Goal: Task Accomplishment & Management: Complete application form

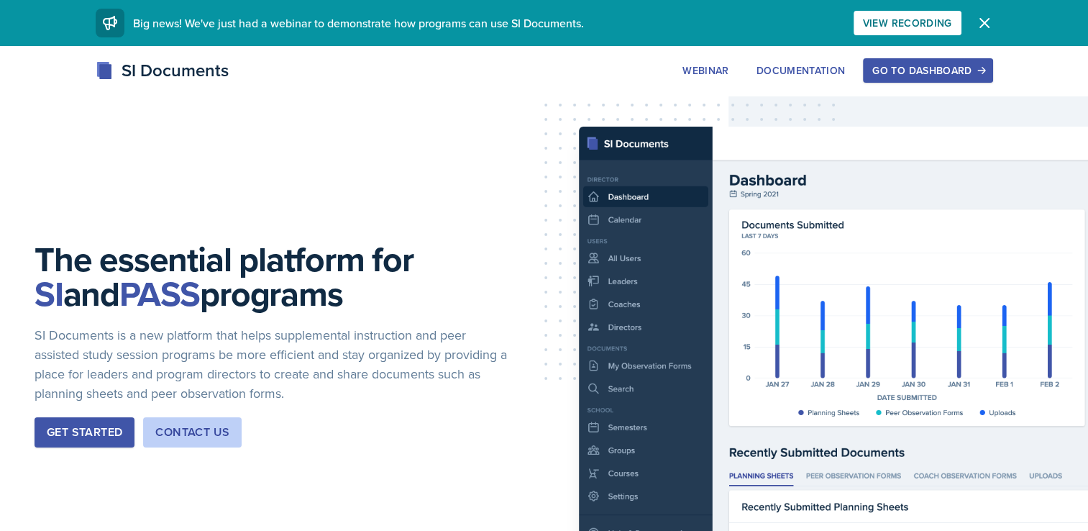
click at [879, 66] on div "Go to Dashboard" at bounding box center [927, 71] width 111 height 12
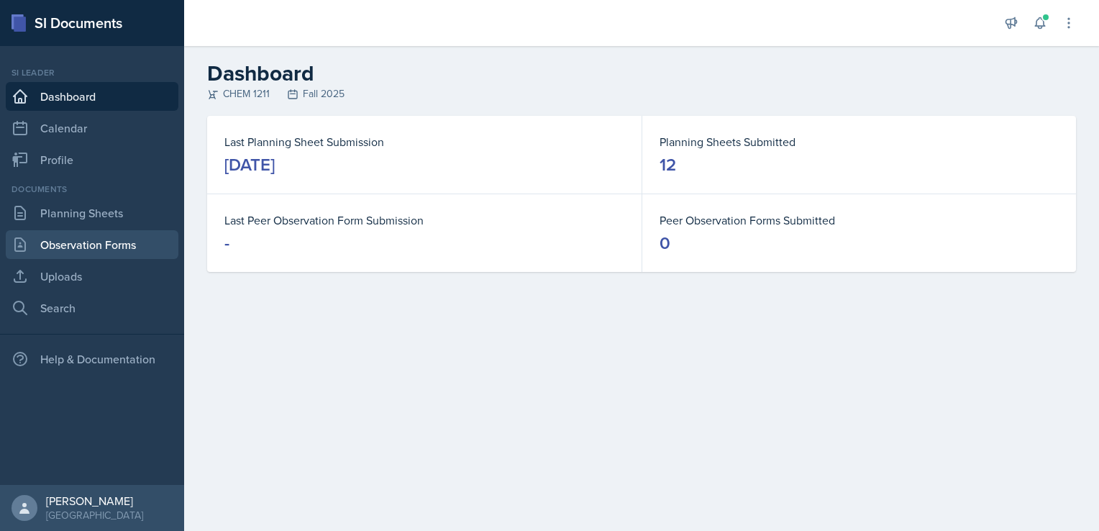
click at [83, 239] on link "Observation Forms" at bounding box center [92, 244] width 173 height 29
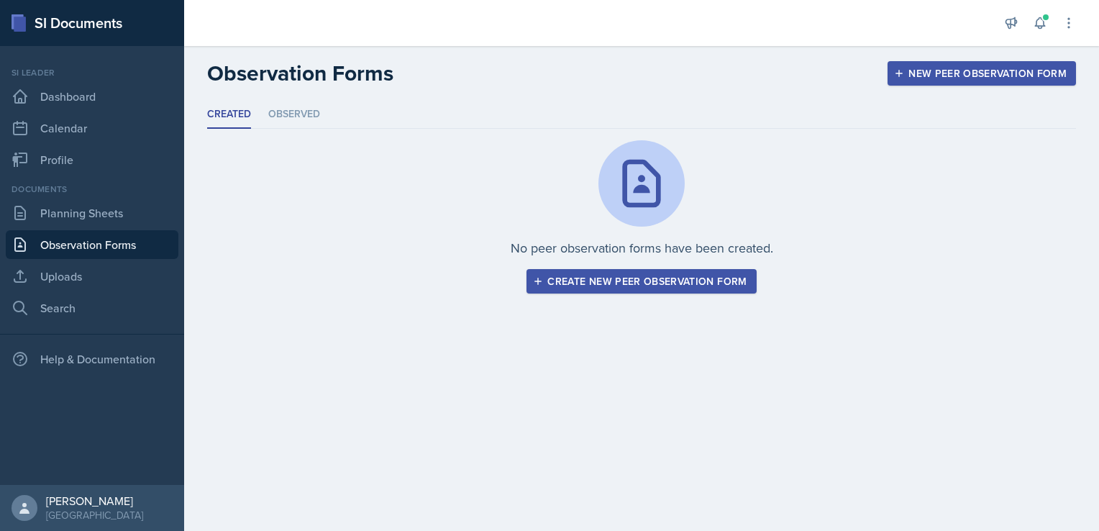
click at [615, 285] on div "Create new peer observation form" at bounding box center [641, 281] width 211 height 12
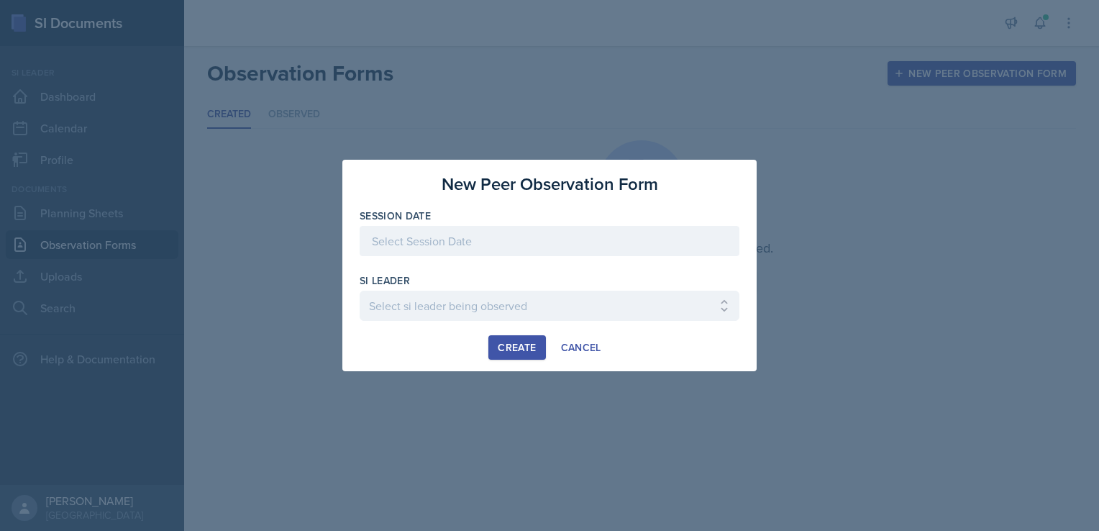
click at [471, 248] on div at bounding box center [550, 241] width 380 height 30
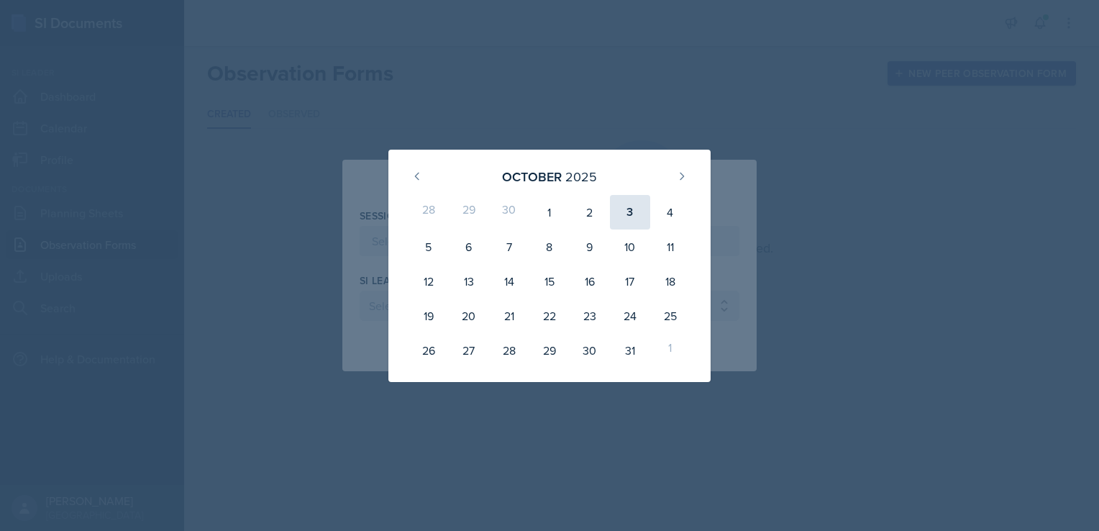
click at [631, 214] on div "3" at bounding box center [630, 212] width 40 height 35
type input "[DATE]"
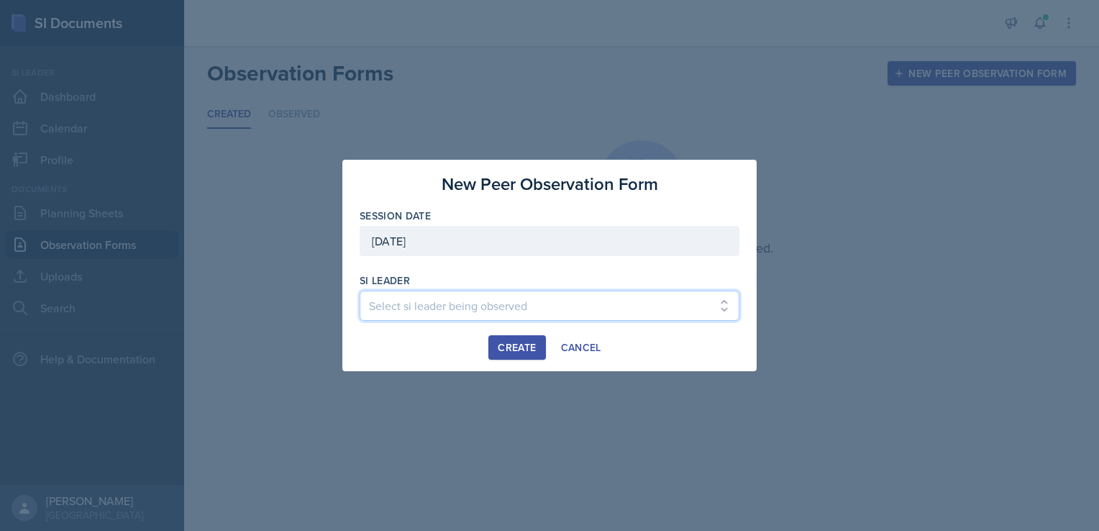
click at [503, 313] on select "Select si leader being observed [PERSON_NAME] / PSYC 2500 / The Phantoms of The…" at bounding box center [550, 306] width 380 height 30
select select "b3f91184-9dee-4ebb-99ee-8ea8ebfe4642"
click at [360, 291] on select "Select si leader being observed Rayann Afani / PSYC 2500 / The Phantoms of The …" at bounding box center [550, 306] width 380 height 30
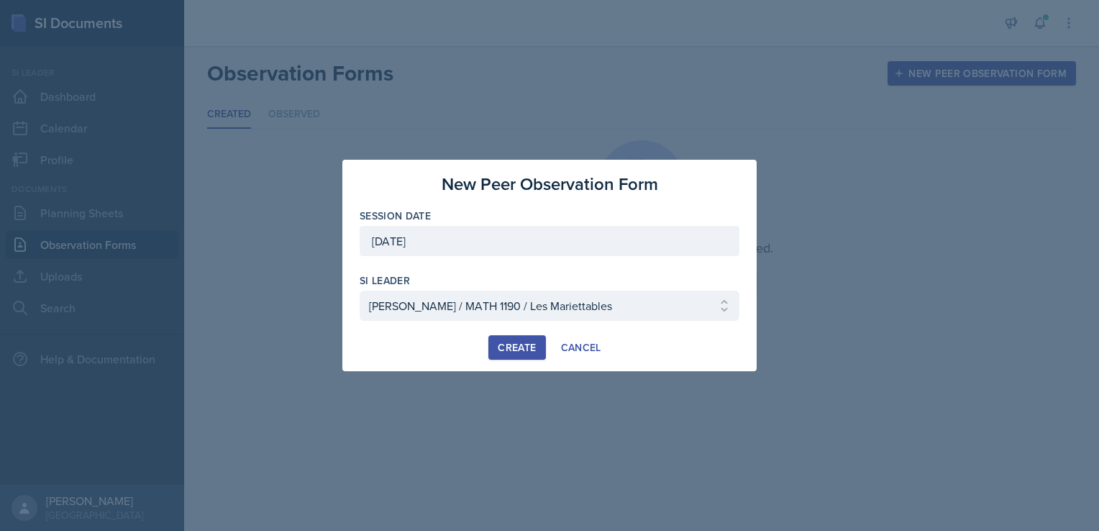
click at [524, 353] on div "Create" at bounding box center [517, 348] width 38 height 12
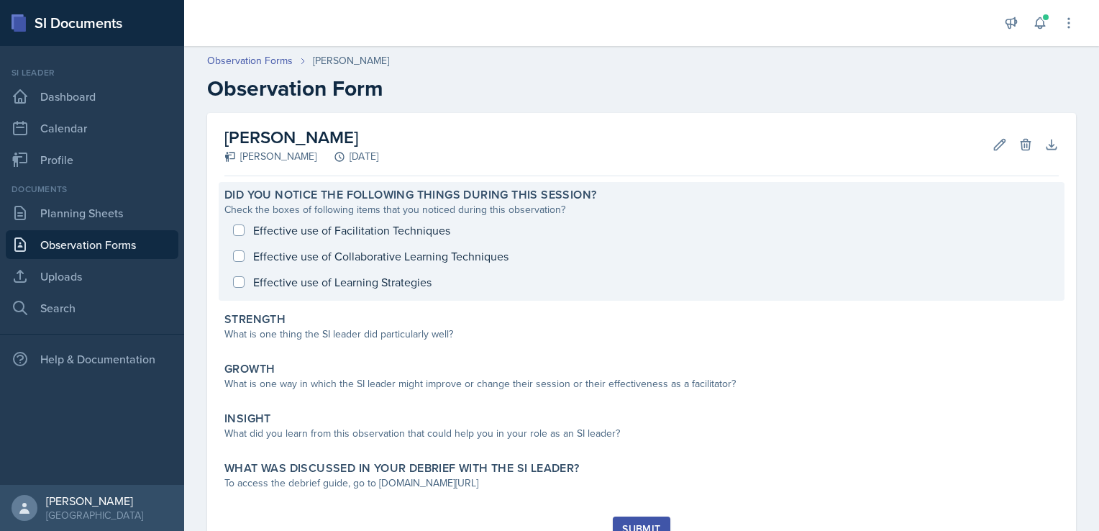
click at [240, 228] on div "Effective use of Facilitation Techniques Effective use of Collaborative Learnin…" at bounding box center [641, 256] width 834 height 78
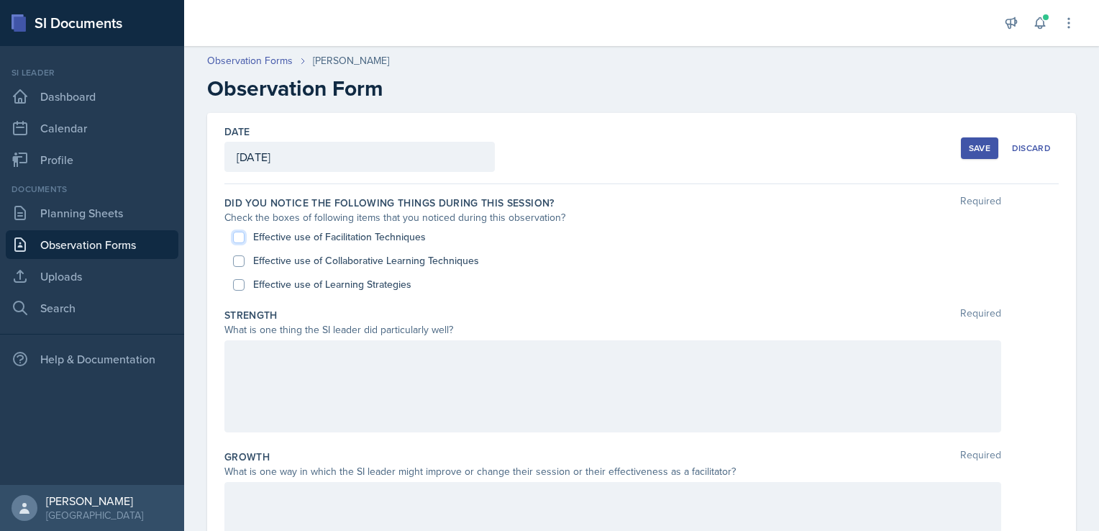
click at [235, 239] on input "Effective use of Facilitation Techniques" at bounding box center [239, 238] width 12 height 12
checkbox input "true"
click at [360, 114] on div "Date October 3rd, 2025 October 2025 28 29 30 1 2 3 4 5 6 7 8 9 10 11 12 13 14 1…" at bounding box center [641, 148] width 834 height 71
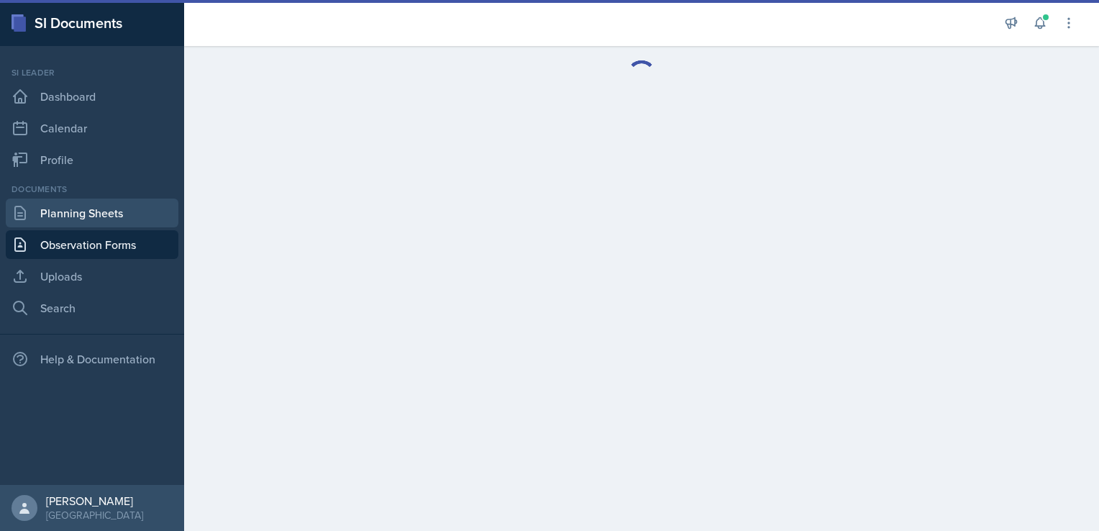
click at [63, 214] on link "Planning Sheets" at bounding box center [92, 212] width 173 height 29
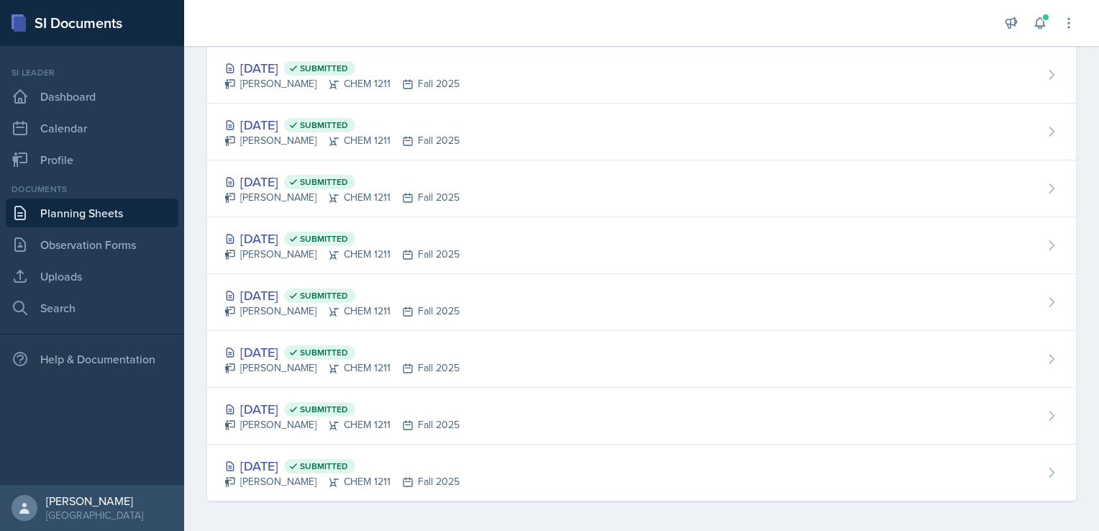
scroll to position [329, 0]
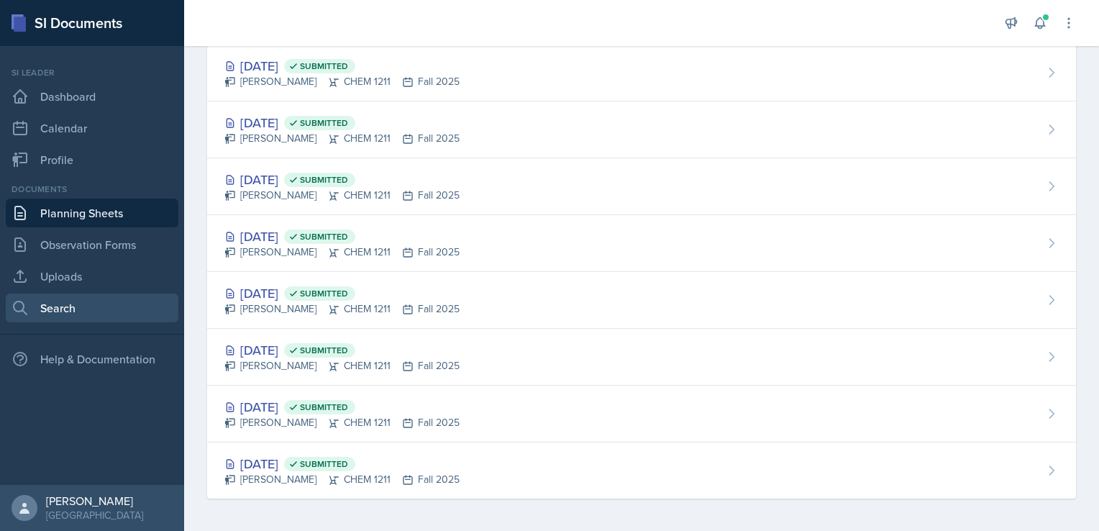
click at [101, 301] on link "Search" at bounding box center [92, 307] width 173 height 29
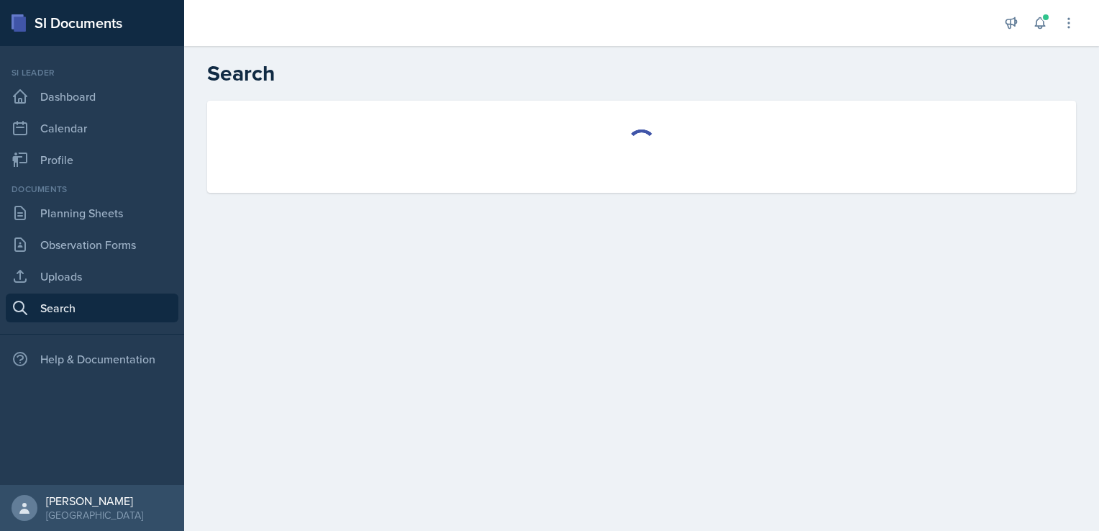
select select "all"
select select "1"
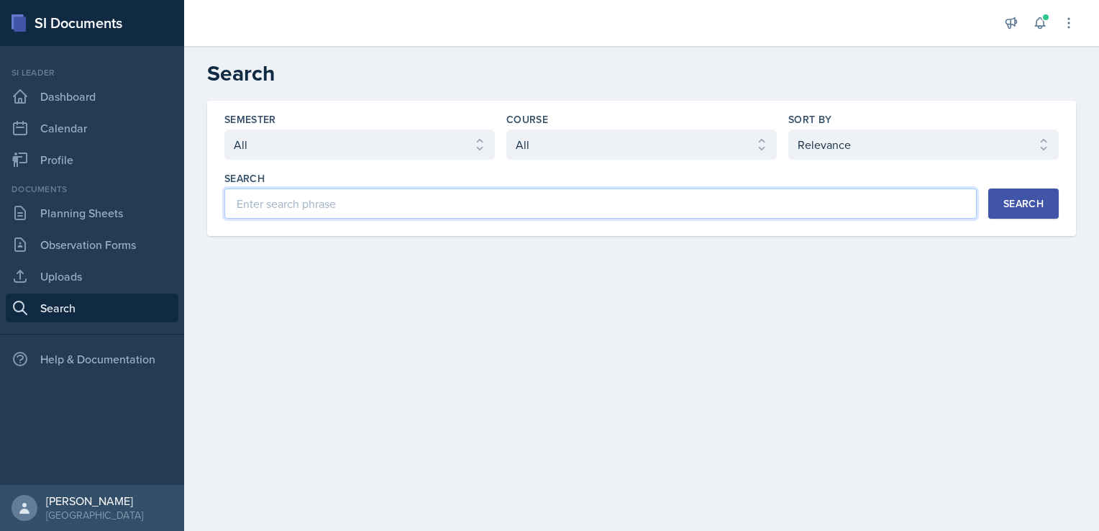
click at [489, 211] on input at bounding box center [600, 203] width 752 height 30
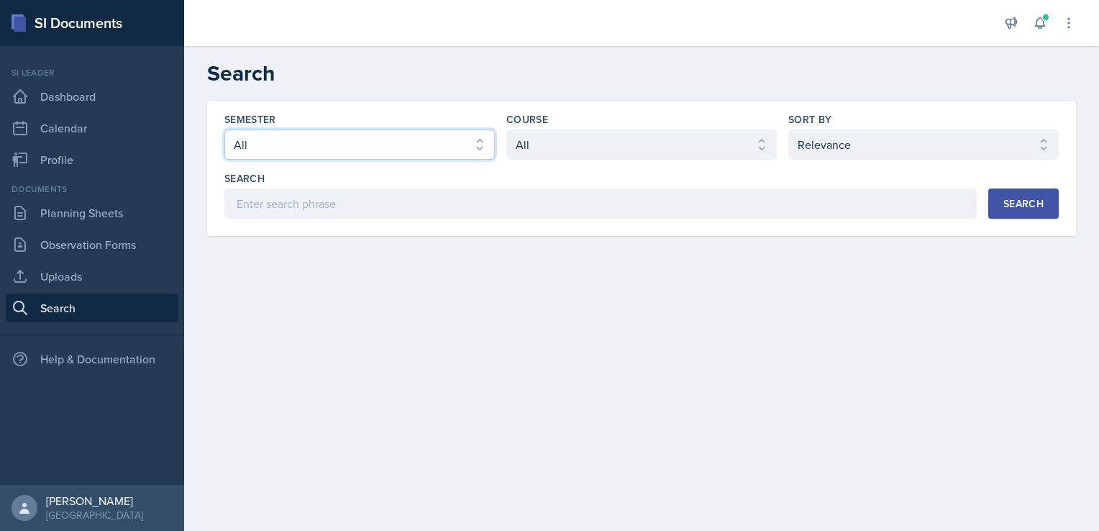
click at [475, 147] on select "Select semester All Fall 2025 Summer 2025 Spring 2025 Fall 2024 Summer 2024 Spr…" at bounding box center [359, 144] width 270 height 30
select select "2bed604d-1099-4043-b1bc-2365e8740244"
click at [224, 129] on select "Select semester All Fall 2025 Summer 2025 Spring 2025 Fall 2024 Summer 2024 Spr…" at bounding box center [359, 144] width 270 height 30
click at [584, 141] on select "Select course All ACCT 2101 ACCT 2102 ACCT 4050 ANTH 1102 ANTH 3301 ARCH 1000 A…" at bounding box center [641, 144] width 270 height 30
click at [506, 129] on select "Select course All ACCT 2101 ACCT 2102 ACCT 4050 ANTH 1102 ANTH 3301 ARCH 1000 A…" at bounding box center [641, 144] width 270 height 30
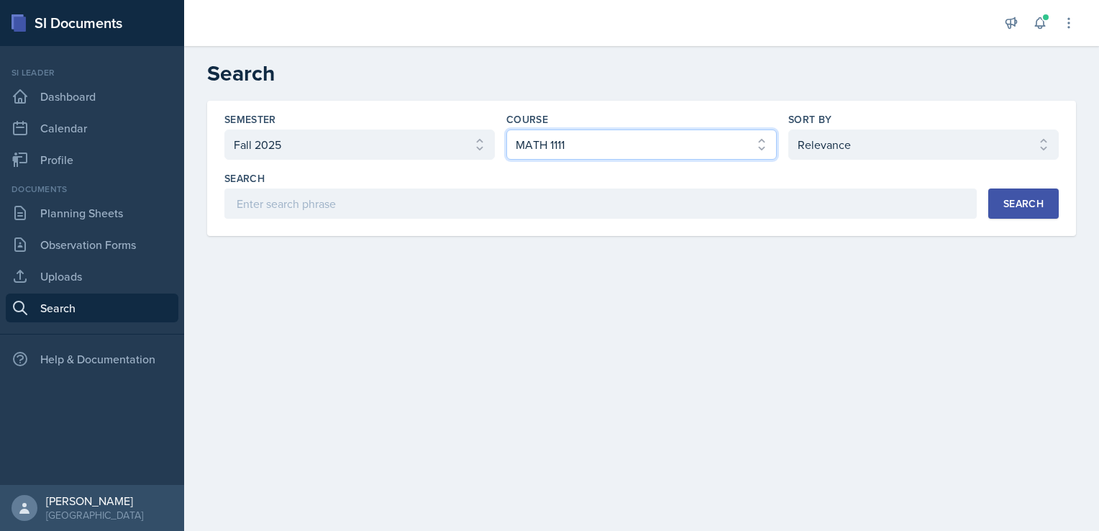
click at [659, 143] on select "Select course All ACCT 2101 ACCT 2102 ACCT 4050 ANTH 1102 ANTH 3301 ARCH 1000 A…" at bounding box center [641, 144] width 270 height 30
select select "66667518-d9d6-4d54-bf35-0581a95bcc6a"
click at [506, 129] on select "Select course All ACCT 2101 ACCT 2102 ACCT 4050 ANTH 1102 ANTH 3301 ARCH 1000 A…" at bounding box center [641, 144] width 270 height 30
click at [1031, 206] on div "Search" at bounding box center [1023, 204] width 40 height 12
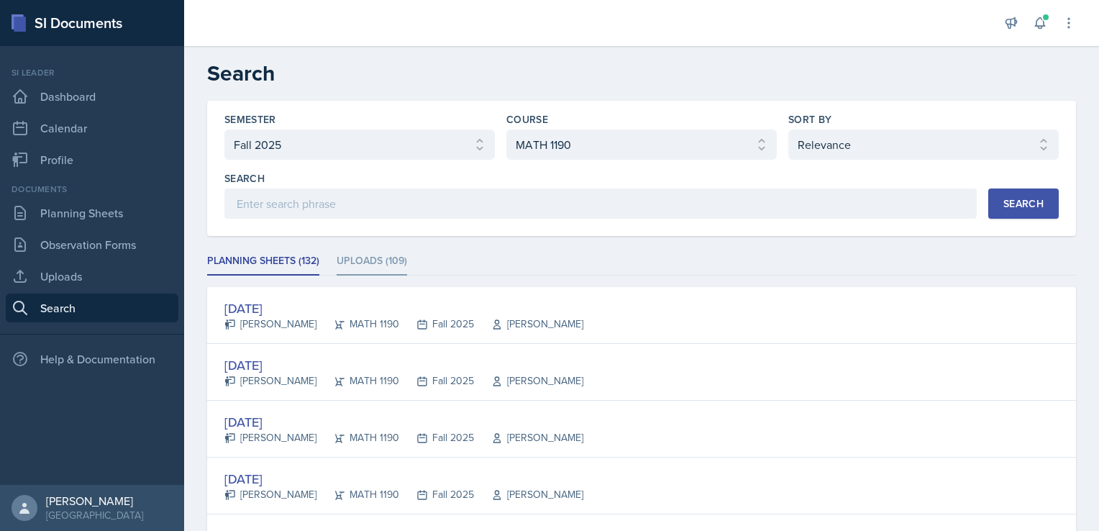
click at [382, 257] on li "Uploads (109)" at bounding box center [372, 261] width 70 height 28
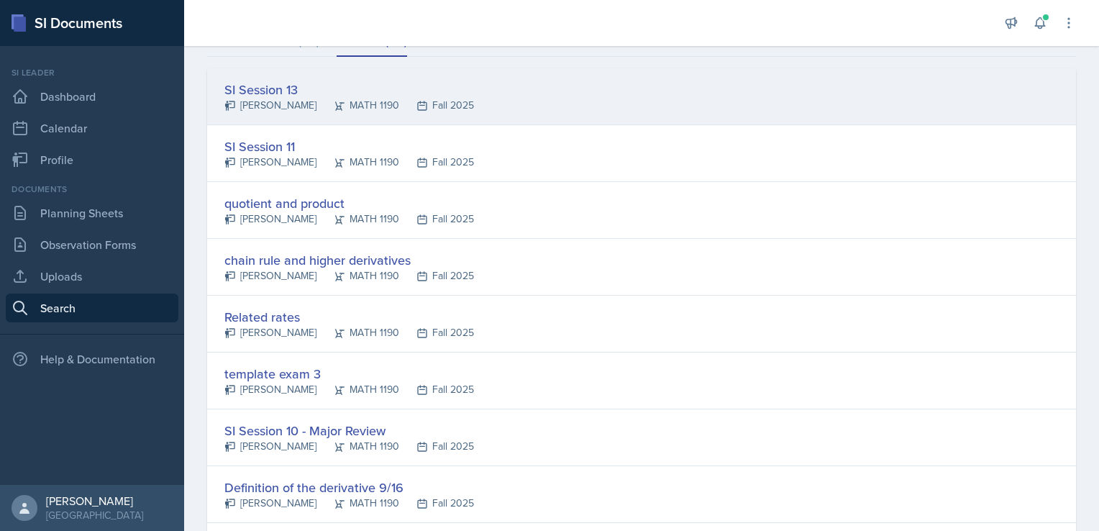
scroll to position [152, 0]
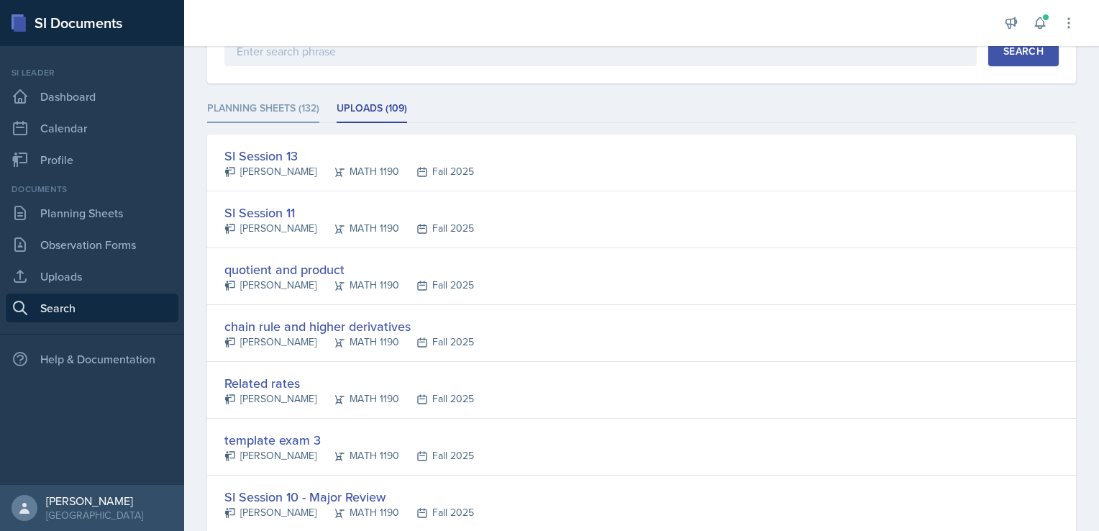
click at [272, 121] on li "Planning Sheets (132)" at bounding box center [263, 109] width 112 height 28
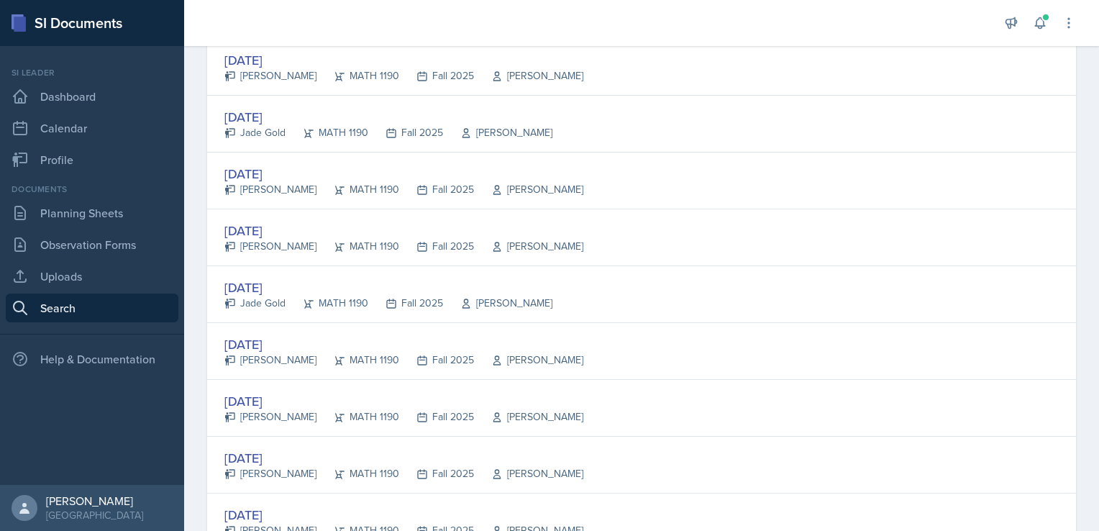
scroll to position [562, 0]
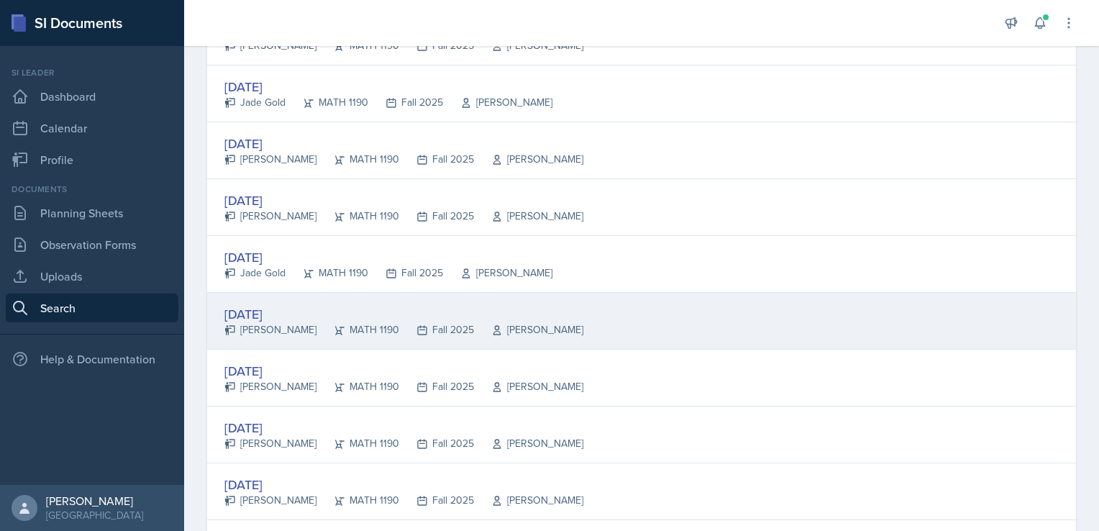
click at [255, 322] on div "[PERSON_NAME]" at bounding box center [270, 329] width 92 height 15
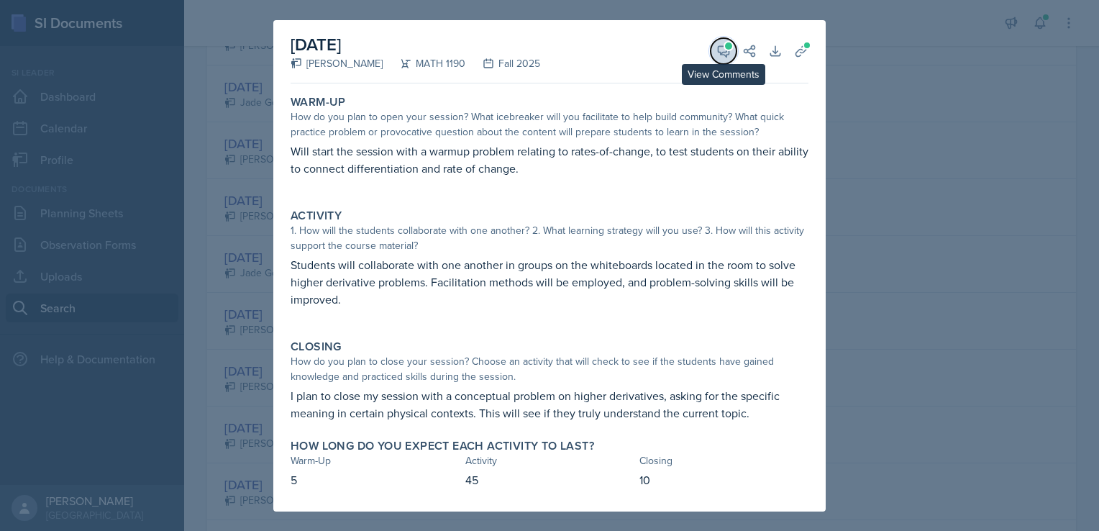
click at [724, 54] on icon at bounding box center [723, 51] width 11 height 11
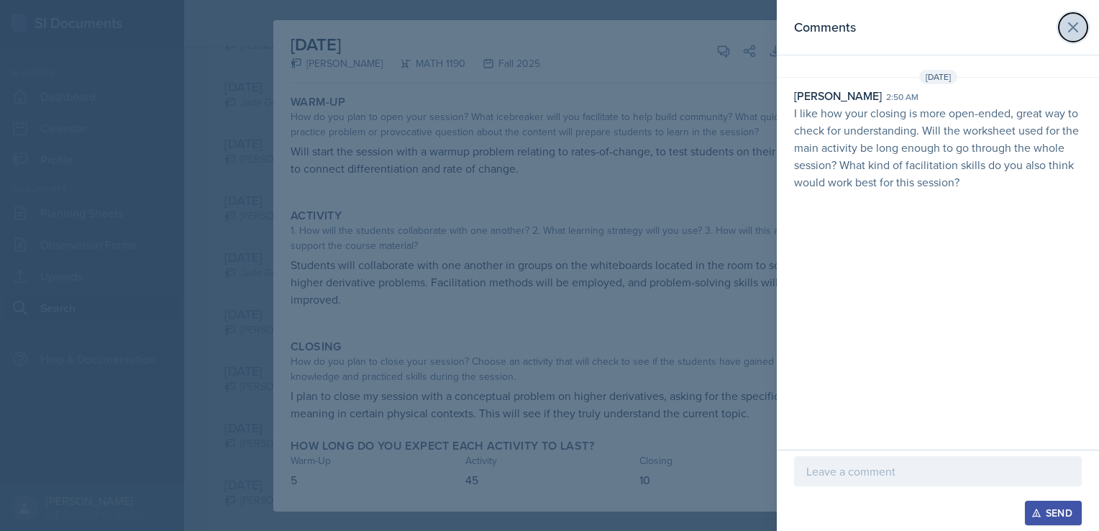
click at [1073, 22] on icon at bounding box center [1072, 27] width 17 height 17
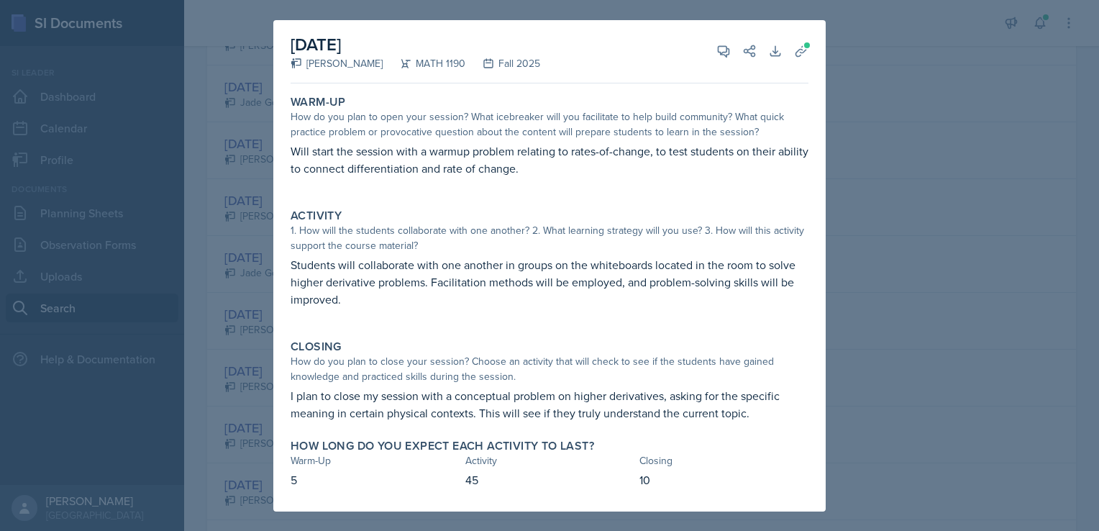
click at [965, 203] on div at bounding box center [549, 265] width 1099 height 531
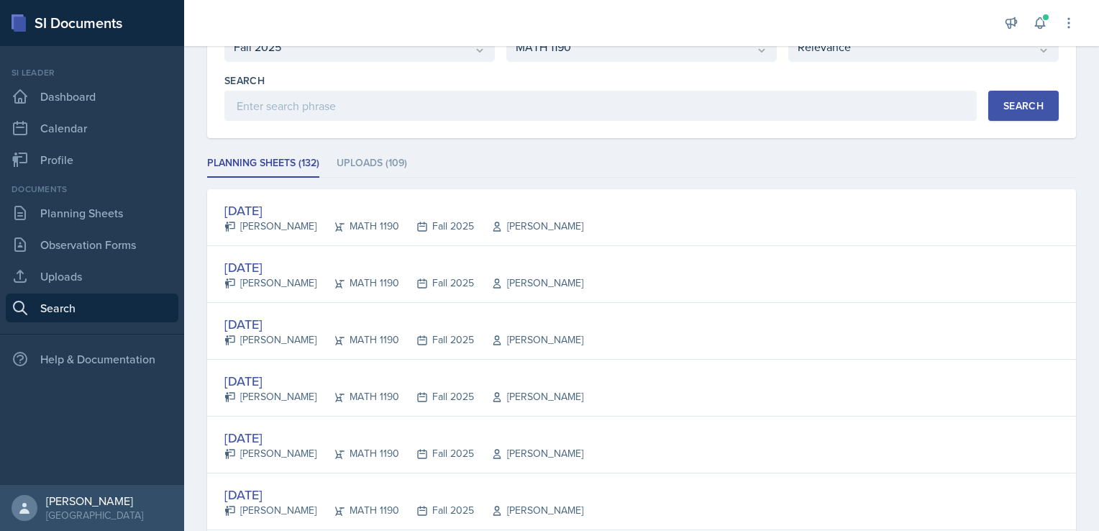
scroll to position [0, 0]
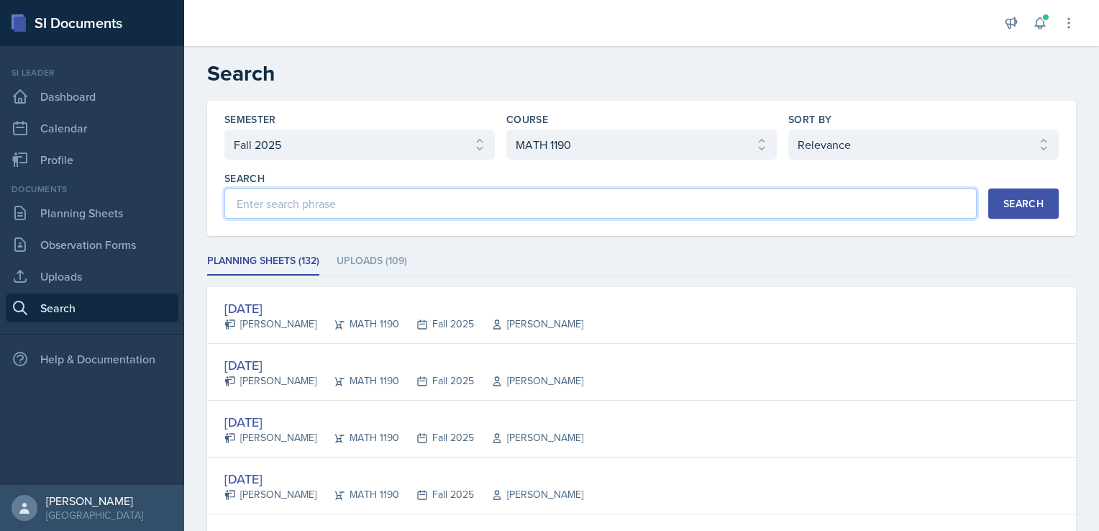
click at [619, 200] on input at bounding box center [600, 203] width 752 height 30
type input "[PERSON_NAME]"
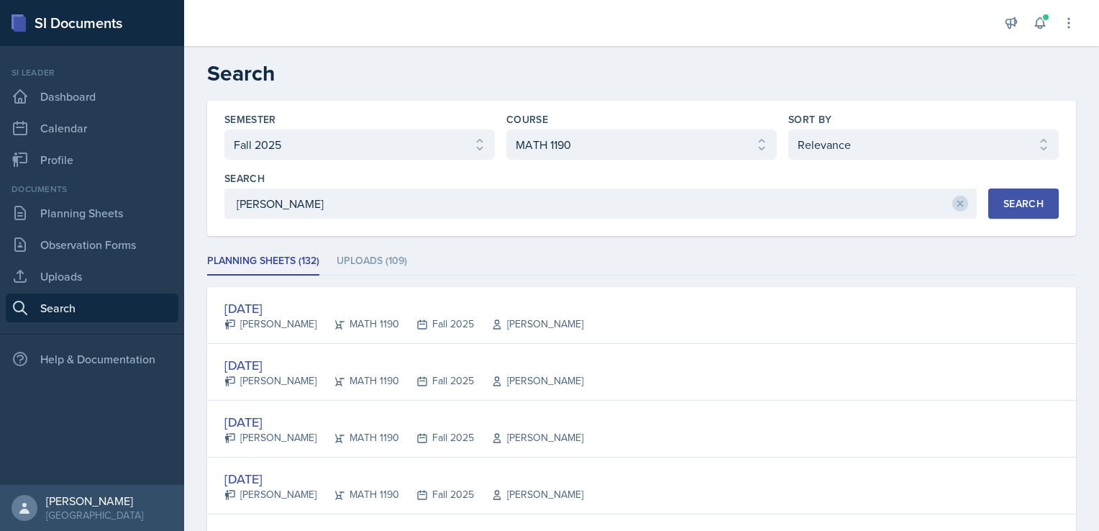
click at [995, 193] on button "Search" at bounding box center [1023, 203] width 70 height 30
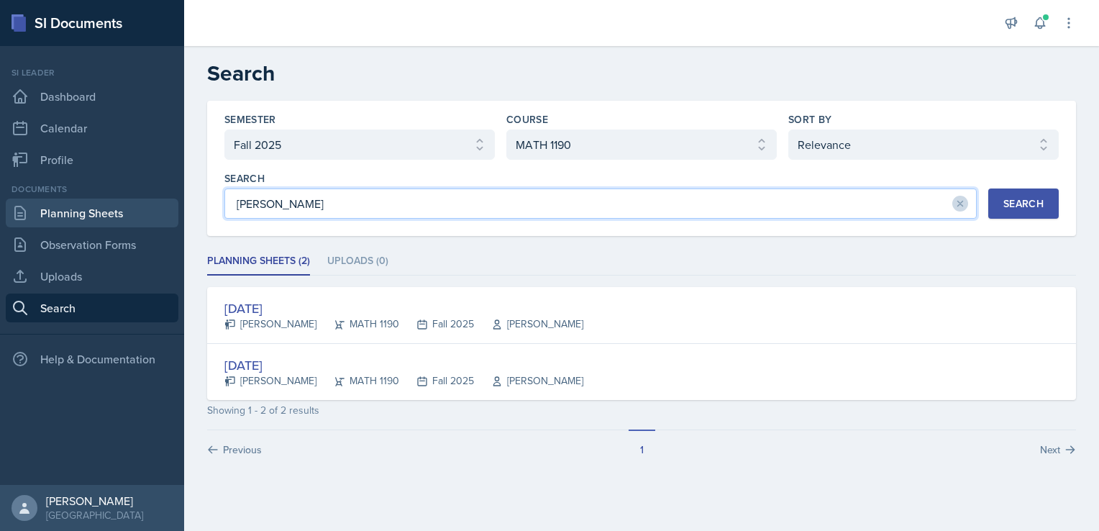
drag, startPoint x: 307, startPoint y: 202, endPoint x: 104, endPoint y: 206, distance: 203.6
click at [104, 206] on div "SI Documents Si leader Dashboard Calendar Profile Documents Planning Sheets Obs…" at bounding box center [549, 265] width 1099 height 531
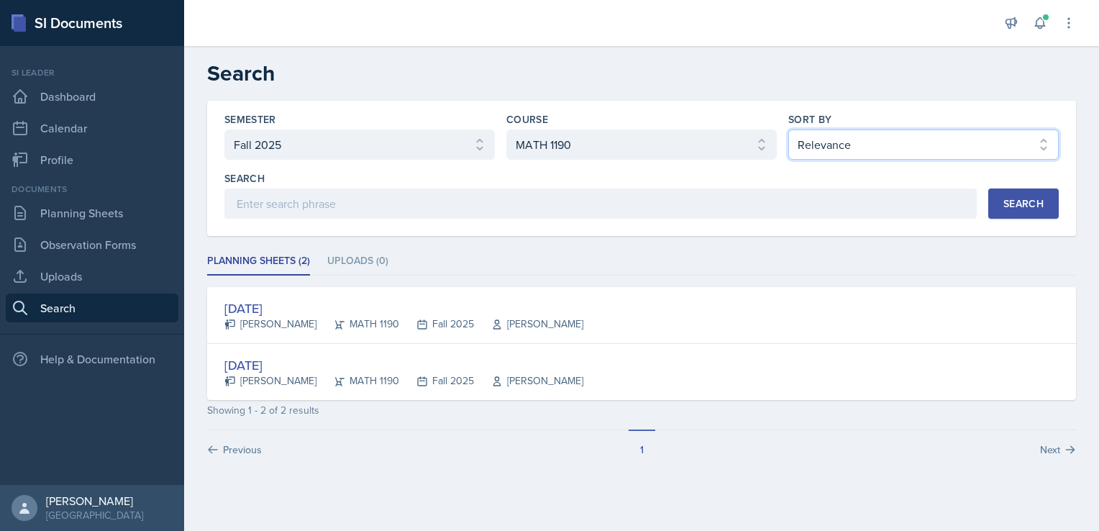
click at [936, 140] on select "Select sort by Relevance Document Date (Asc) Document Date (Desc)" at bounding box center [923, 144] width 270 height 30
click at [788, 129] on select "Select sort by Relevance Document Date (Asc) Document Date (Desc)" at bounding box center [923, 144] width 270 height 30
click at [1017, 207] on div "Search" at bounding box center [1023, 204] width 40 height 12
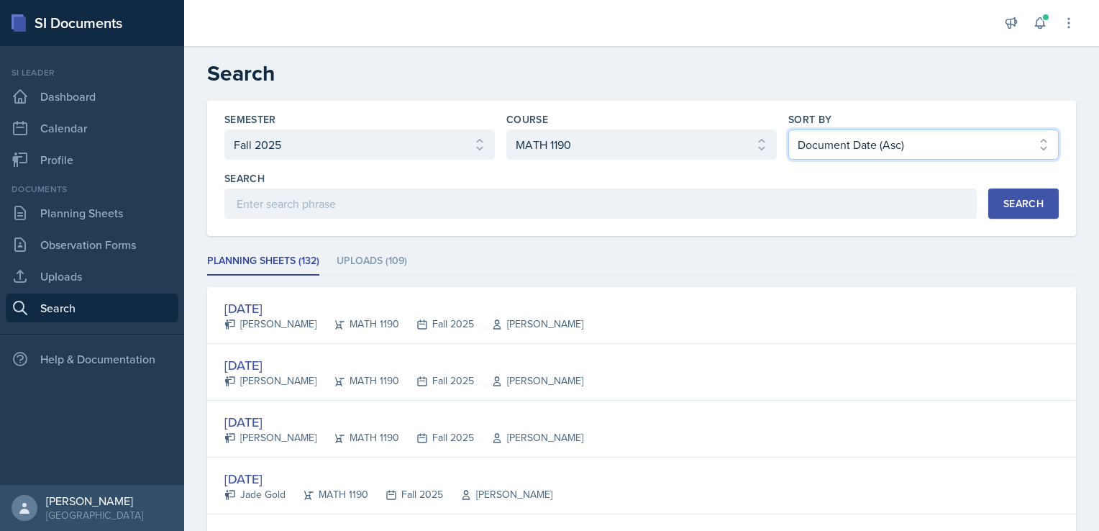
click at [959, 140] on select "Select sort by Relevance Document Date (Asc) Document Date (Desc)" at bounding box center [923, 144] width 270 height 30
select select "3"
click at [788, 129] on select "Select sort by Relevance Document Date (Asc) Document Date (Desc)" at bounding box center [923, 144] width 270 height 30
click at [1003, 200] on div "Search" at bounding box center [1023, 204] width 40 height 12
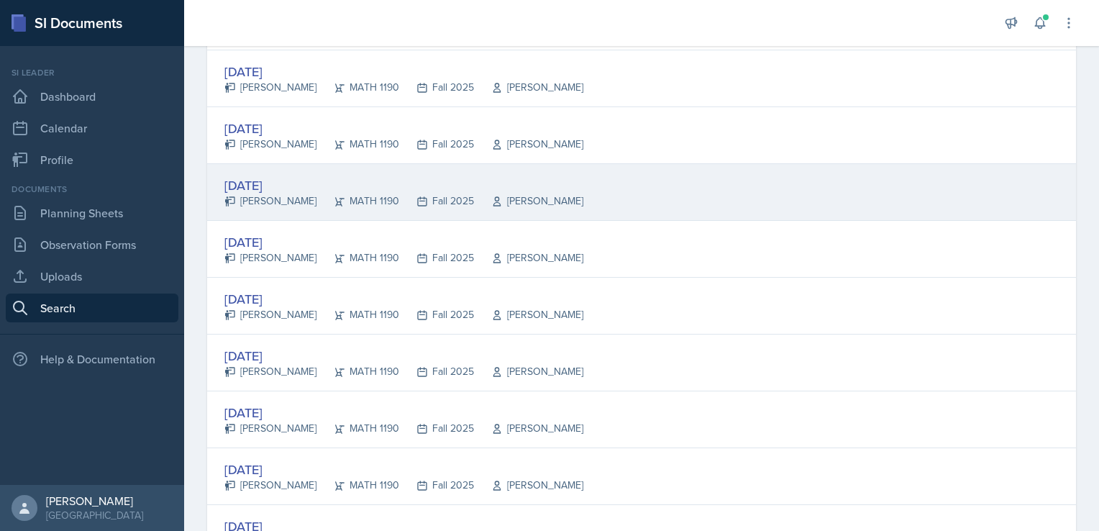
scroll to position [311, 0]
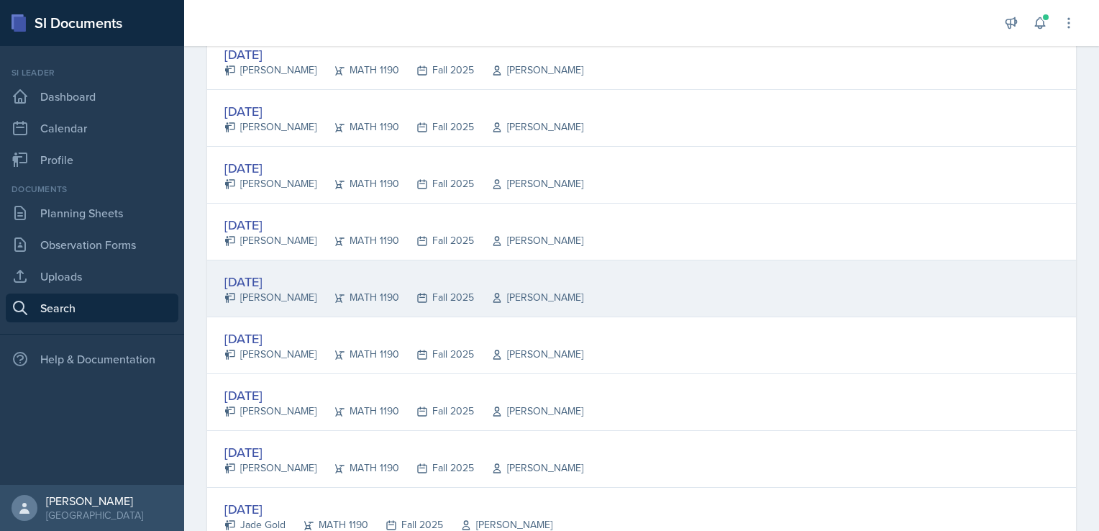
click at [296, 282] on div "[DATE]" at bounding box center [403, 281] width 359 height 19
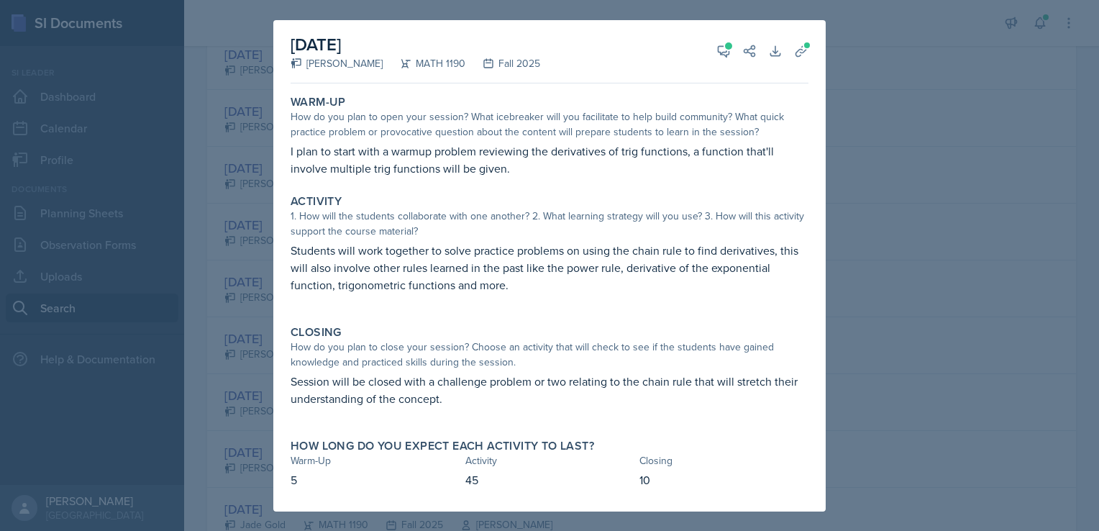
click at [284, 313] on div "October 3rd, 2025 William Little MATH 1190 Fall 2025 View Comments Comments Oct…" at bounding box center [549, 265] width 552 height 491
click at [725, 56] on icon at bounding box center [723, 51] width 11 height 11
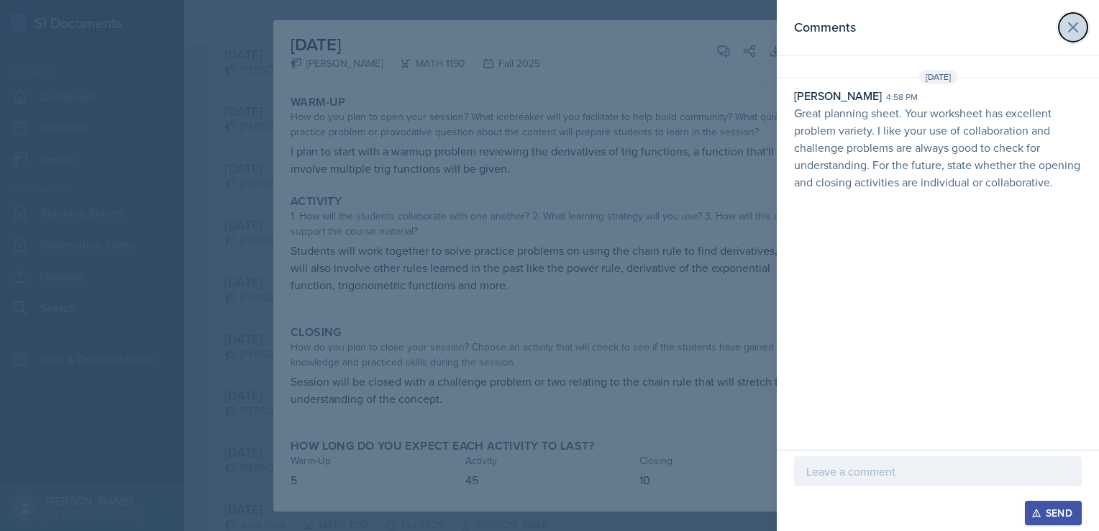
click at [1073, 31] on icon at bounding box center [1072, 27] width 17 height 17
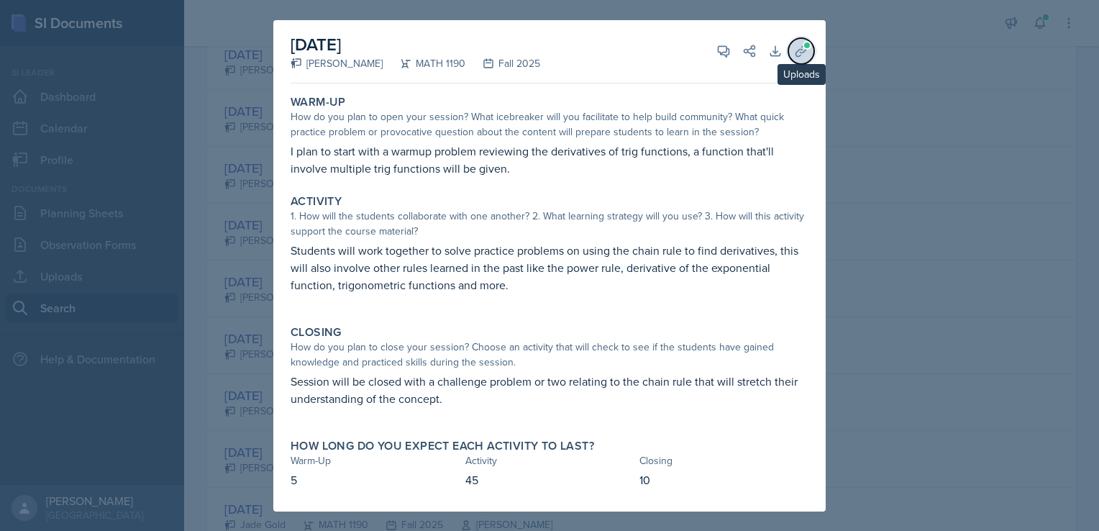
click at [791, 42] on button "Uploads" at bounding box center [801, 51] width 26 height 26
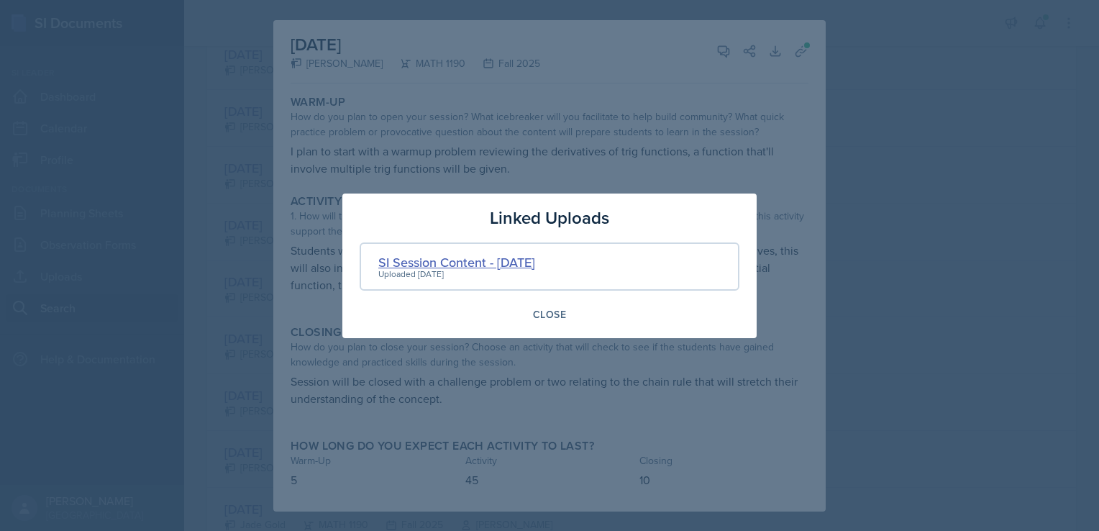
click at [436, 261] on div "SI Session Content - 10-03-2025" at bounding box center [456, 261] width 157 height 19
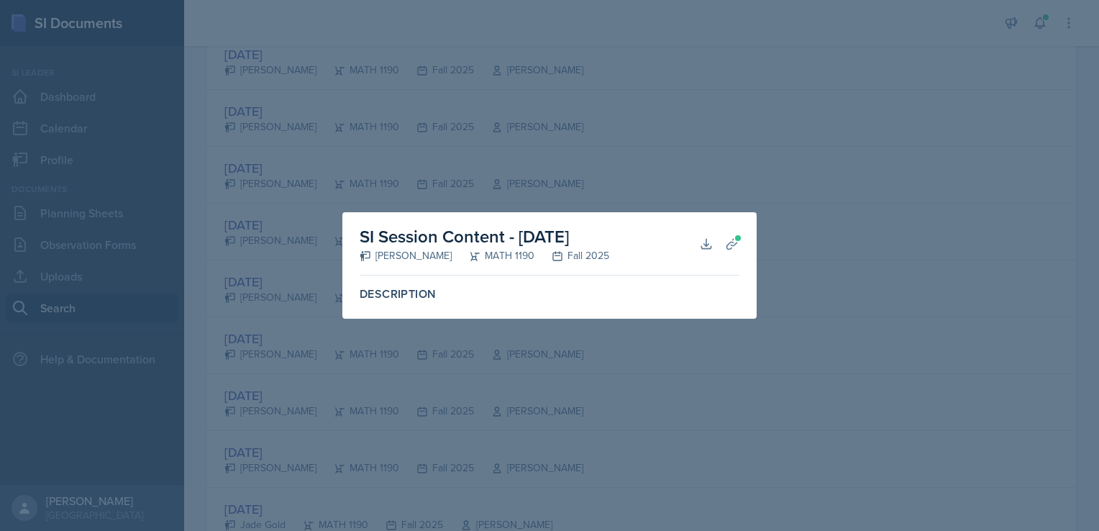
click at [433, 293] on label "Description" at bounding box center [550, 294] width 380 height 14
click at [728, 243] on icon at bounding box center [732, 244] width 14 height 14
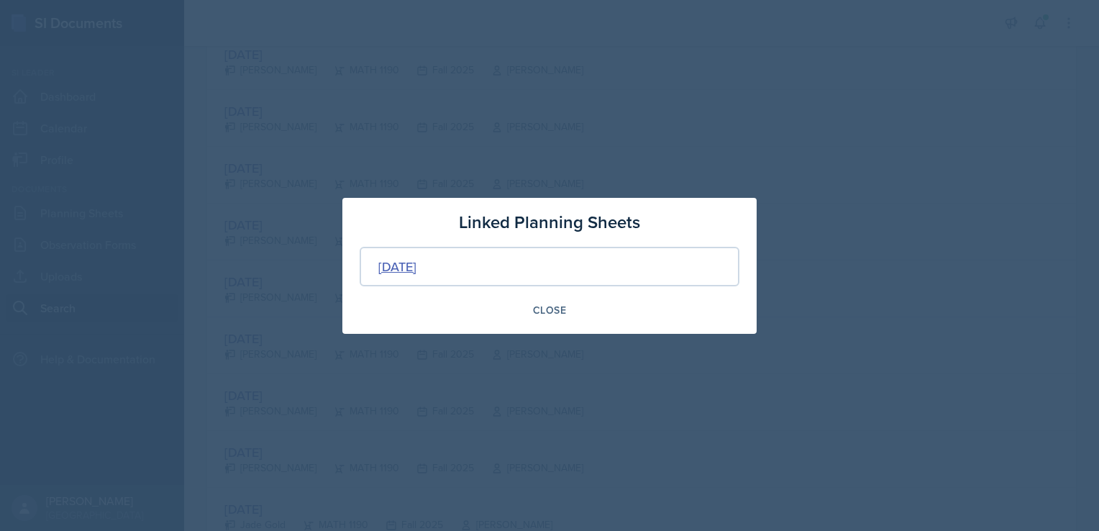
click at [416, 270] on div "[DATE]" at bounding box center [397, 266] width 38 height 19
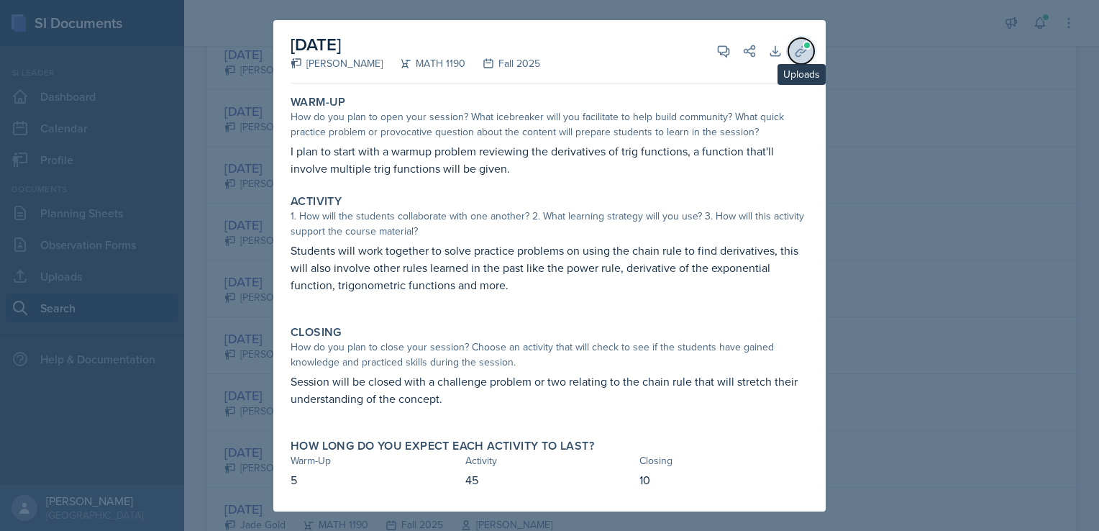
click at [808, 62] on button "Uploads" at bounding box center [801, 51] width 26 height 26
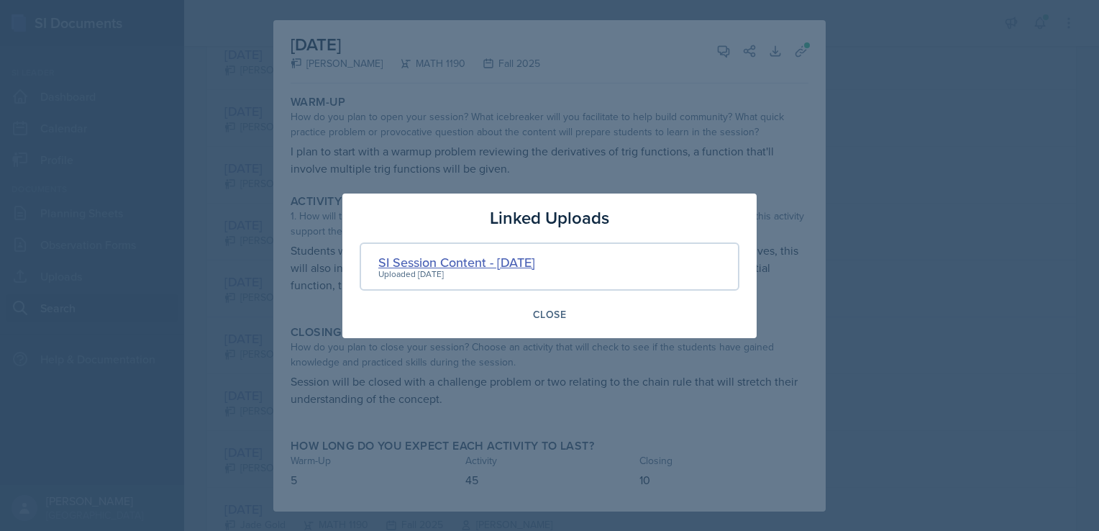
click at [493, 264] on div "SI Session Content - 10-03-2025" at bounding box center [456, 261] width 157 height 19
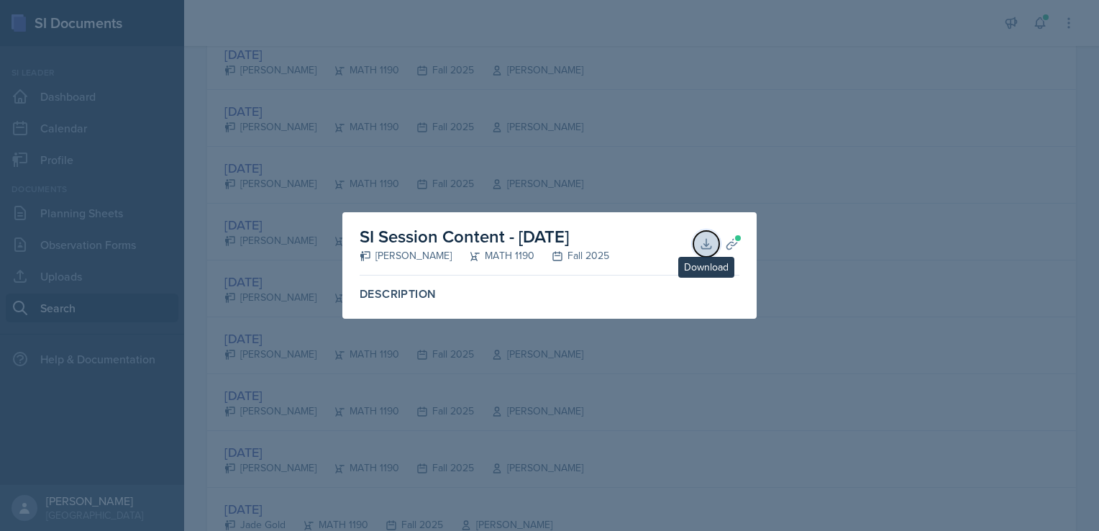
click at [705, 245] on icon at bounding box center [705, 243] width 9 height 9
click at [734, 243] on icon at bounding box center [732, 244] width 14 height 14
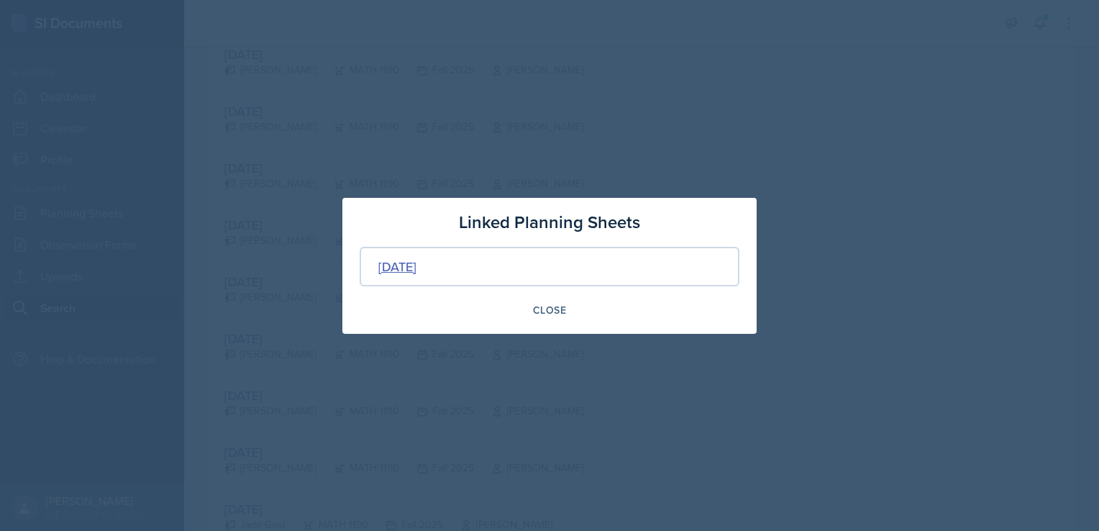
click at [414, 272] on div "[DATE]" at bounding box center [397, 266] width 38 height 19
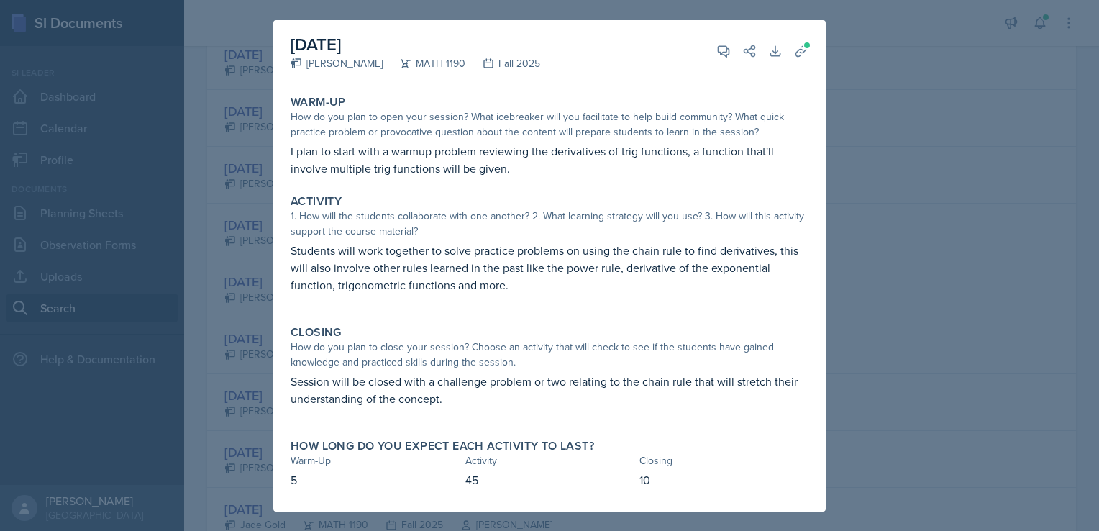
click at [858, 151] on div at bounding box center [549, 265] width 1099 height 531
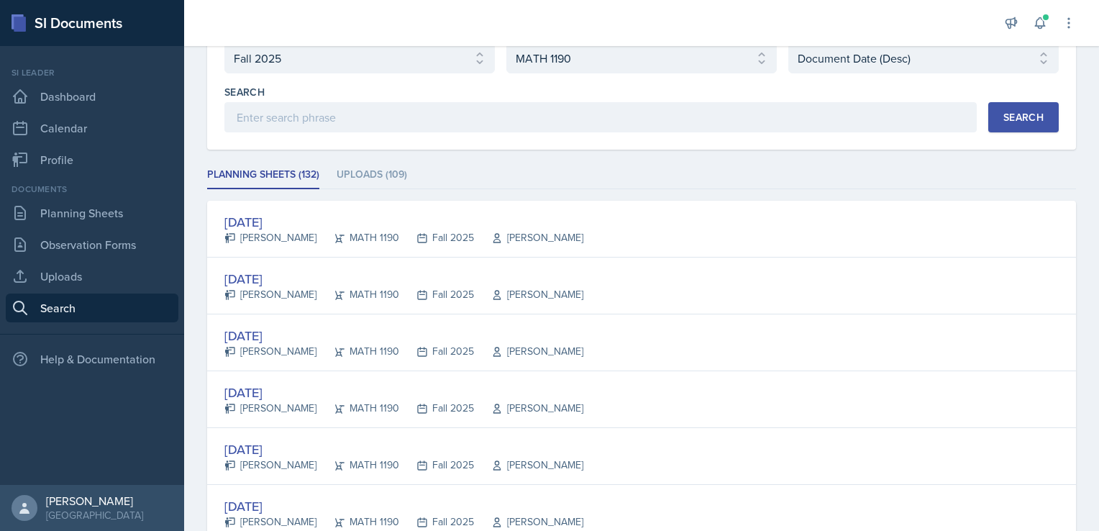
scroll to position [91, 0]
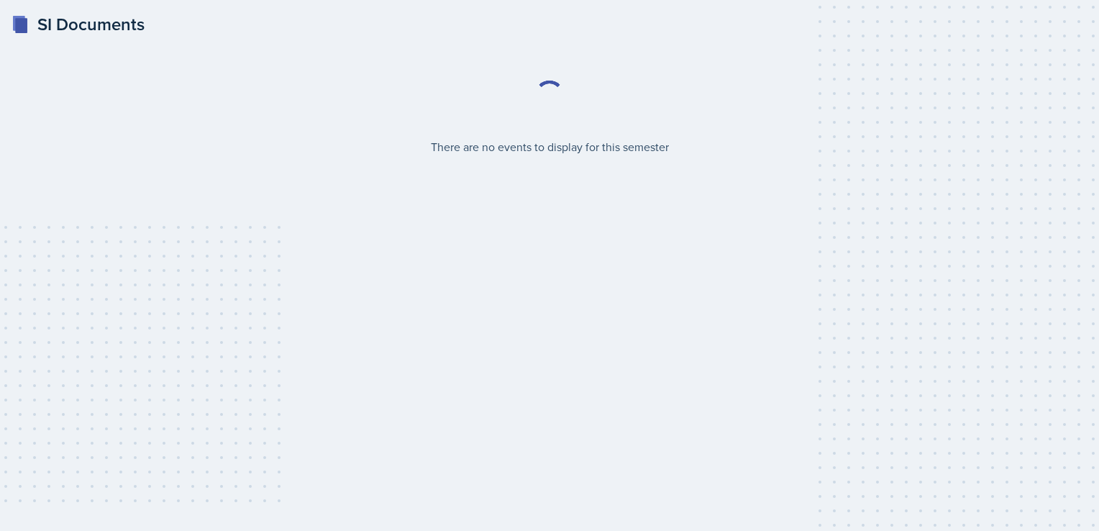
select select "2bed604d-1099-4043-b1bc-2365e8740244"
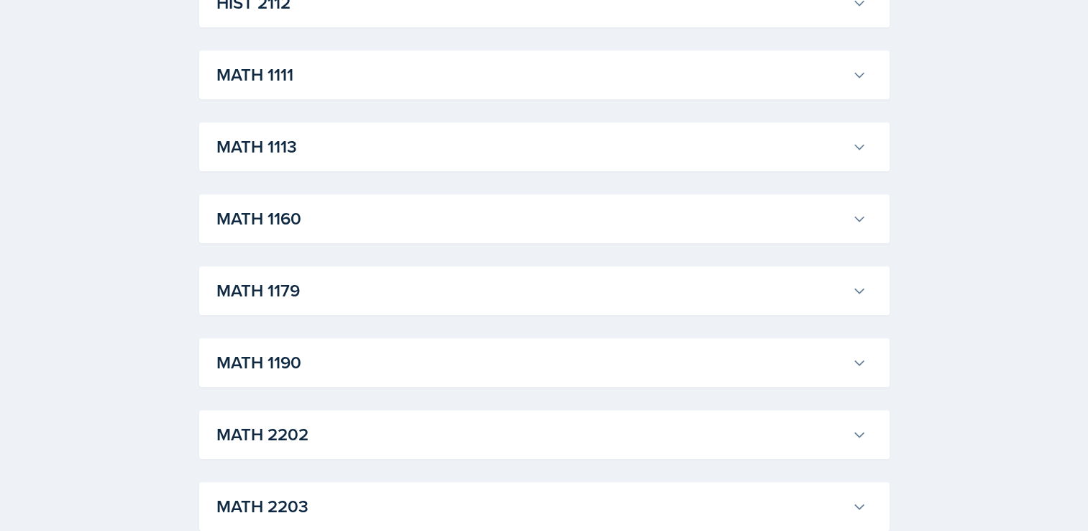
scroll to position [1303, 0]
click at [337, 148] on h3 "MATH 1113" at bounding box center [531, 146] width 630 height 26
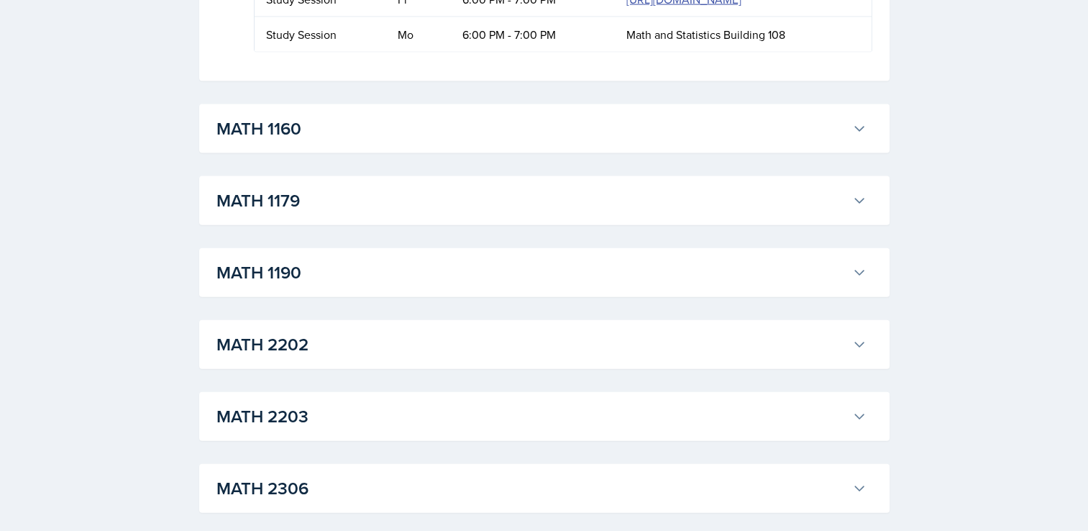
scroll to position [3231, 0]
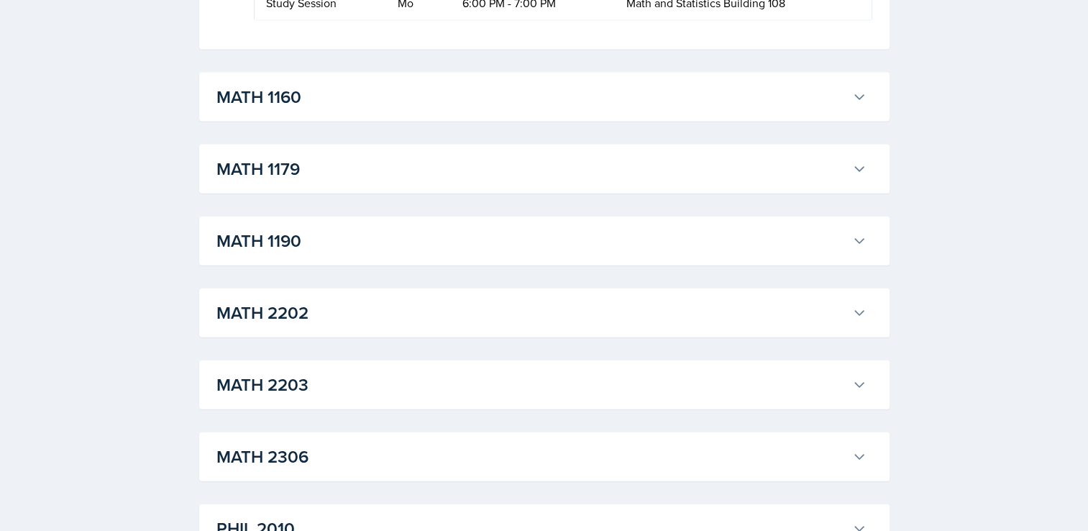
click at [338, 113] on button "MATH 1160" at bounding box center [542, 97] width 656 height 32
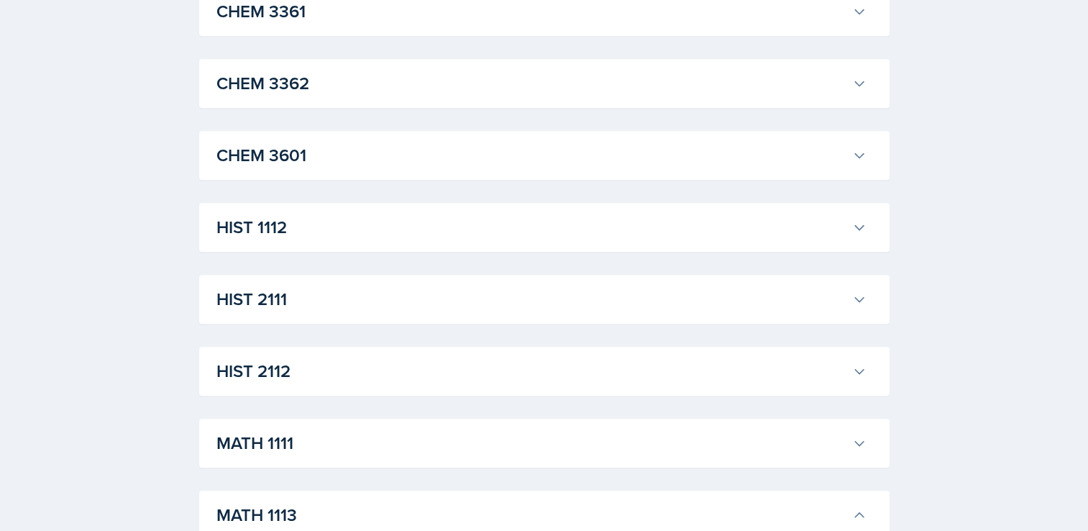
scroll to position [928, 0]
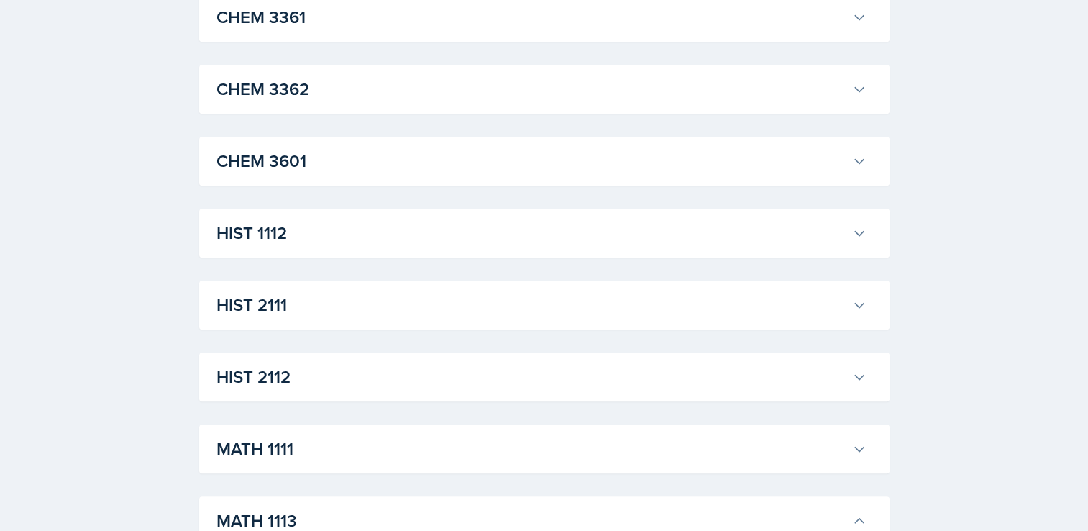
click at [316, 464] on button "MATH 1111" at bounding box center [542, 449] width 656 height 32
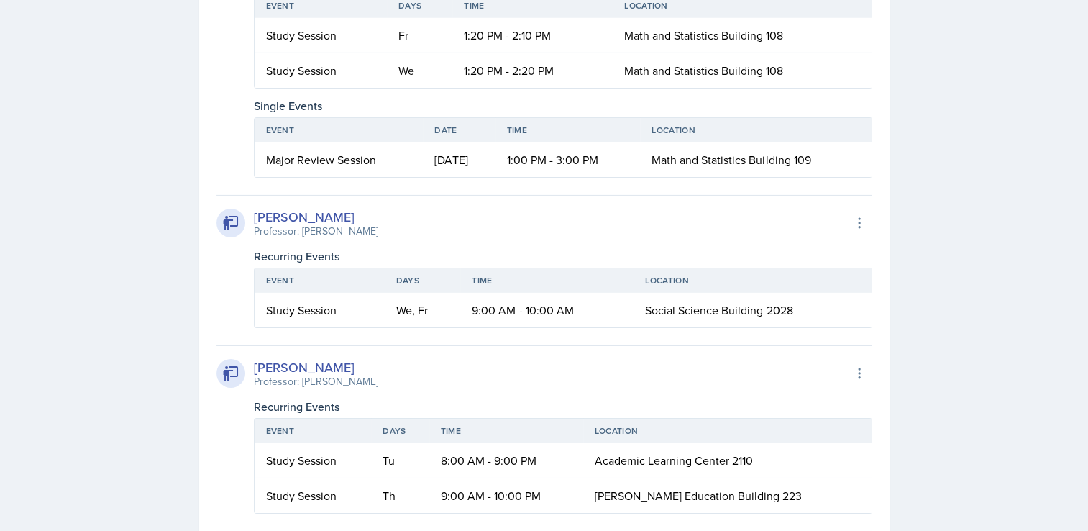
scroll to position [4617, 0]
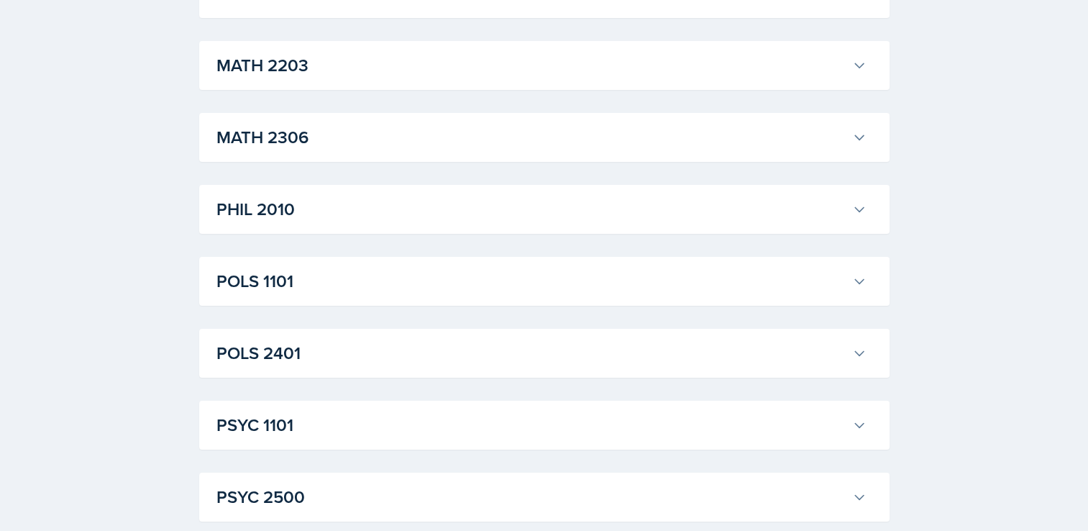
scroll to position [5087, 0]
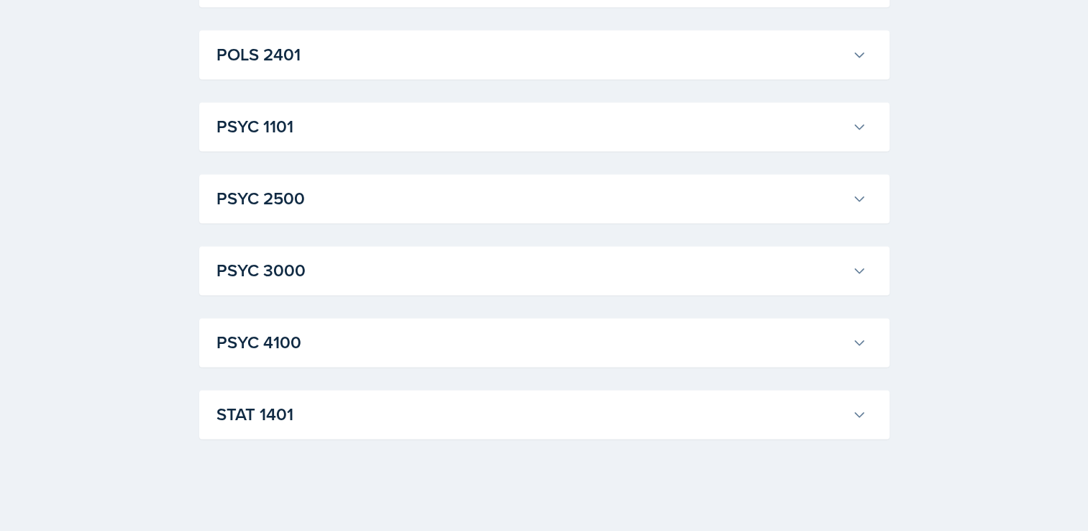
scroll to position [7577, 0]
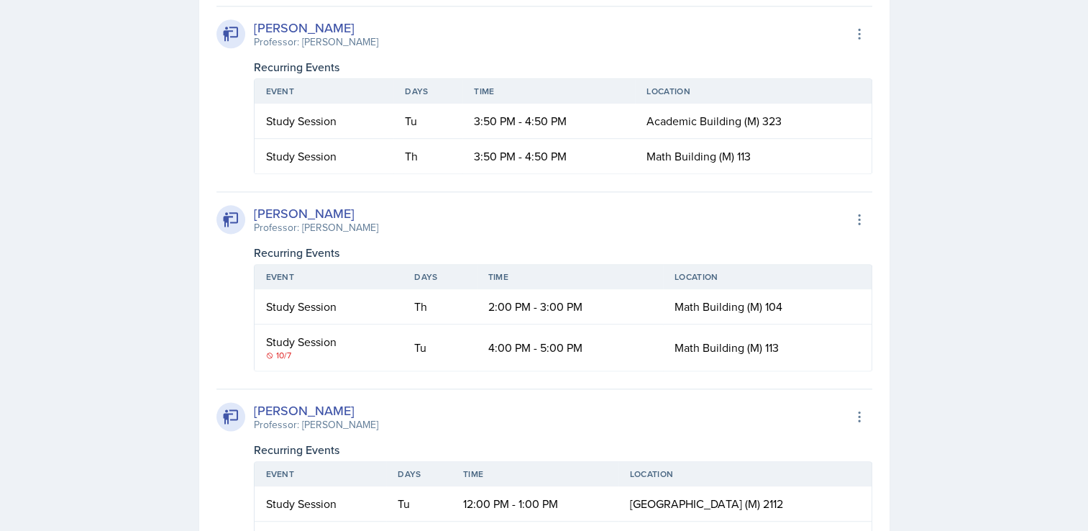
scroll to position [7263, 0]
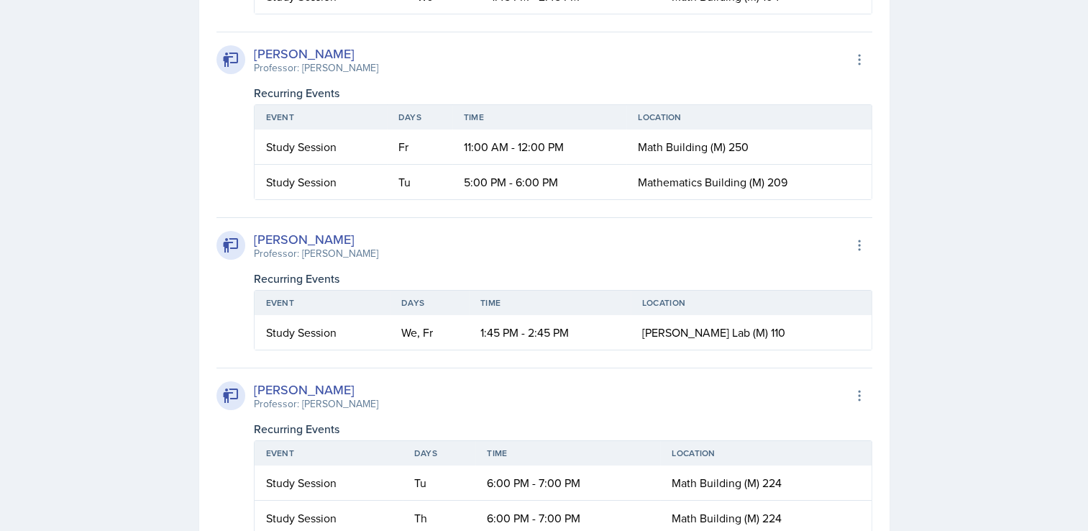
scroll to position [5147, 0]
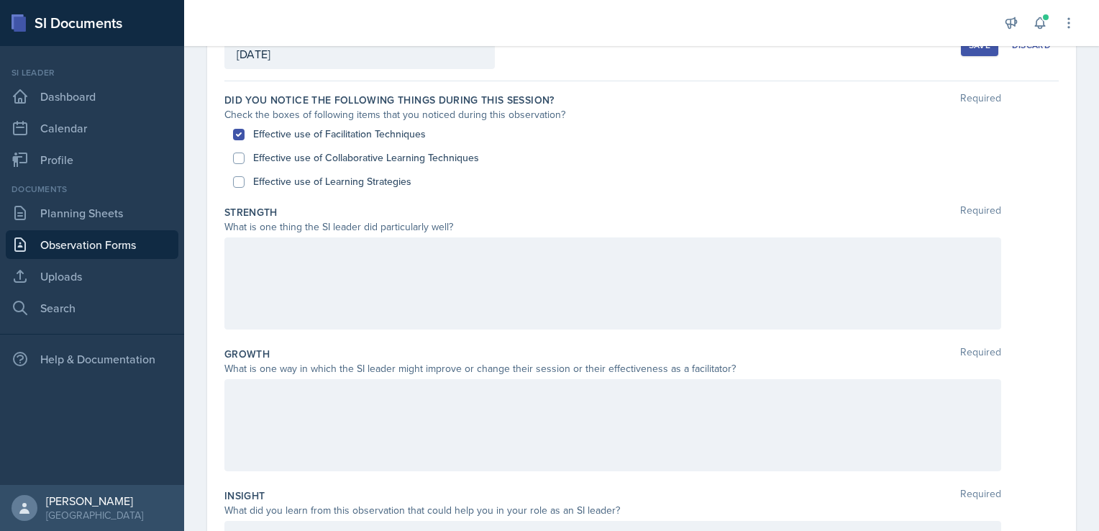
scroll to position [82, 0]
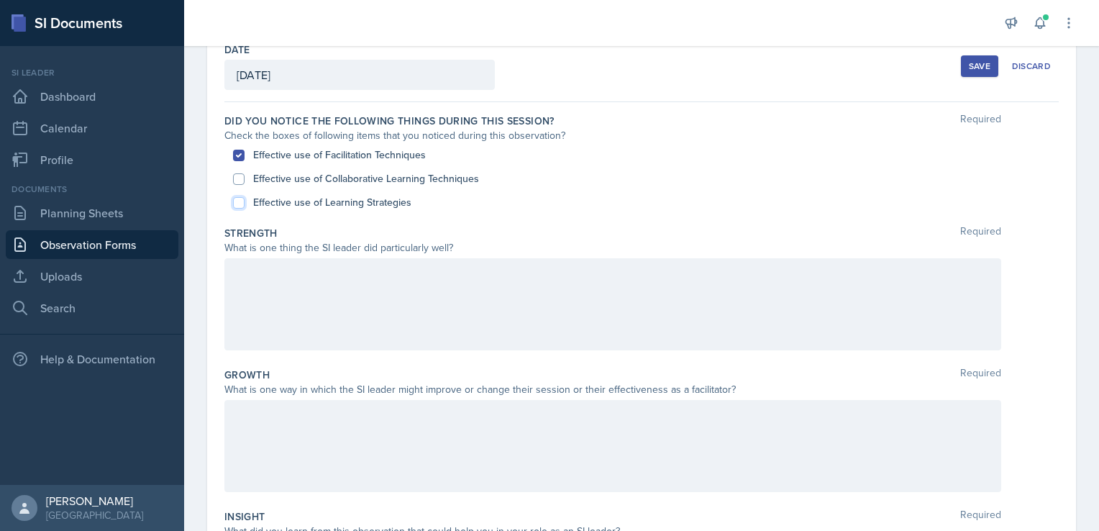
click at [243, 200] on input "Effective use of Learning Strategies" at bounding box center [239, 203] width 12 height 12
checkbox input "true"
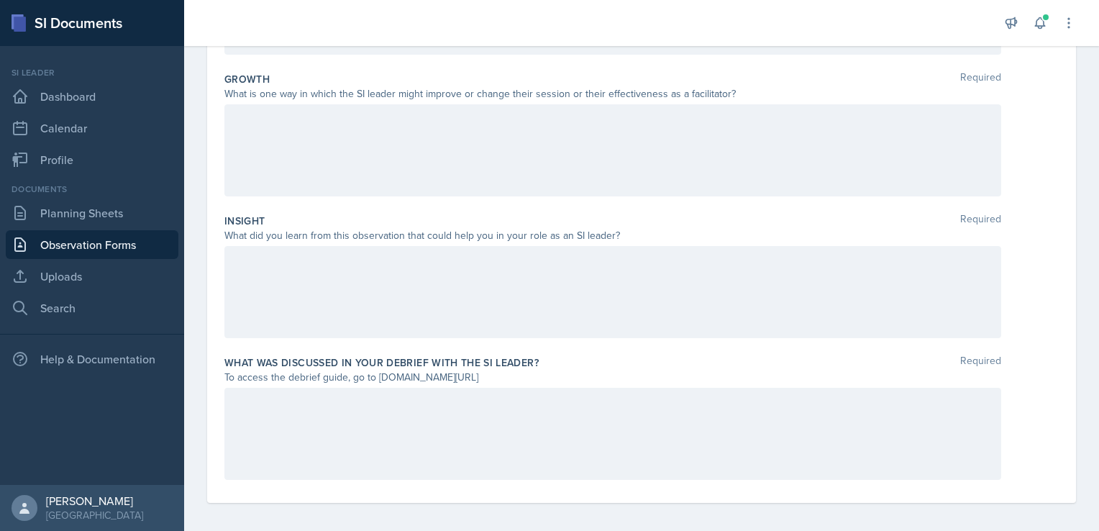
scroll to position [383, 0]
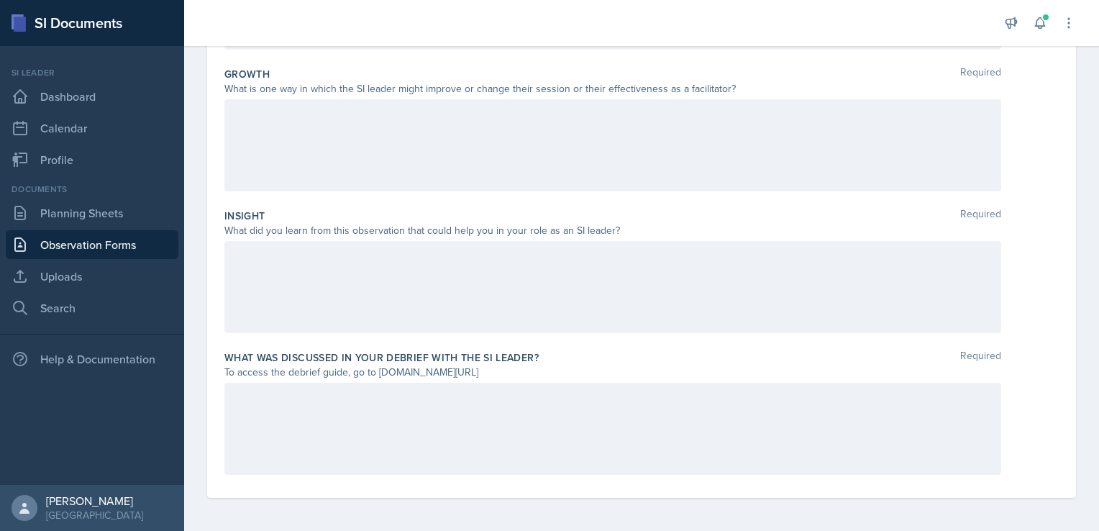
click at [314, 140] on div at bounding box center [612, 145] width 777 height 92
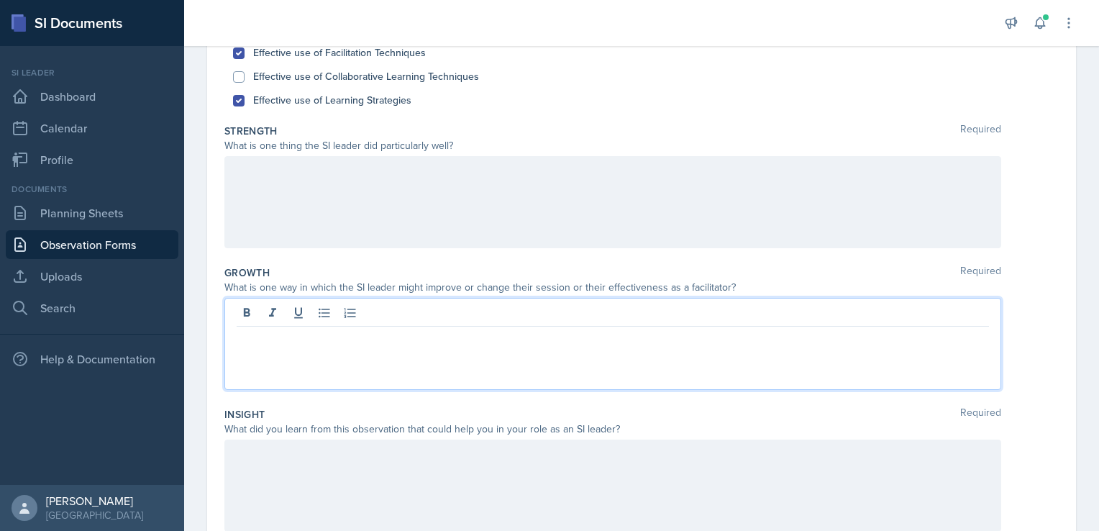
click at [331, 179] on div at bounding box center [612, 202] width 777 height 92
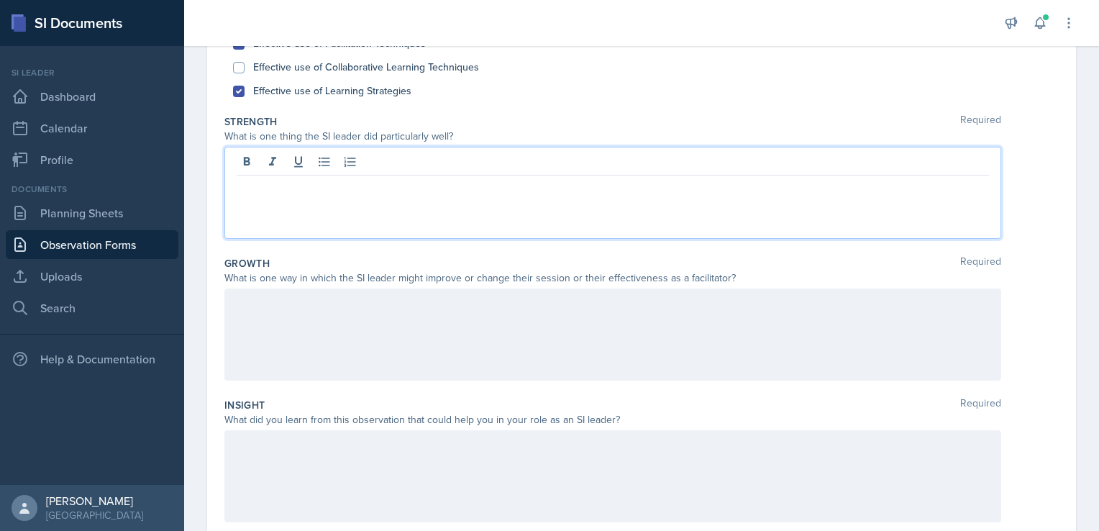
scroll to position [193, 0]
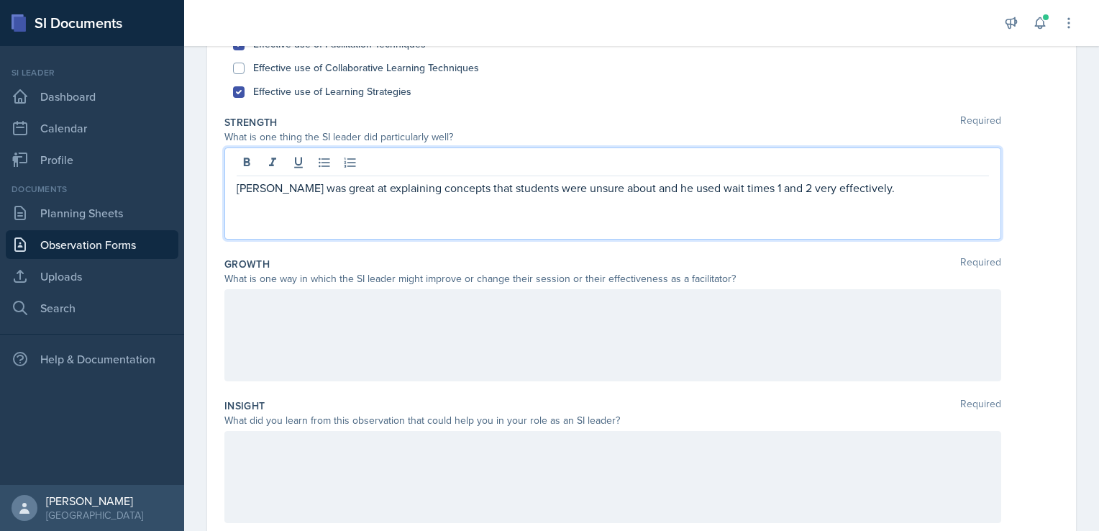
click at [305, 337] on div at bounding box center [612, 335] width 777 height 92
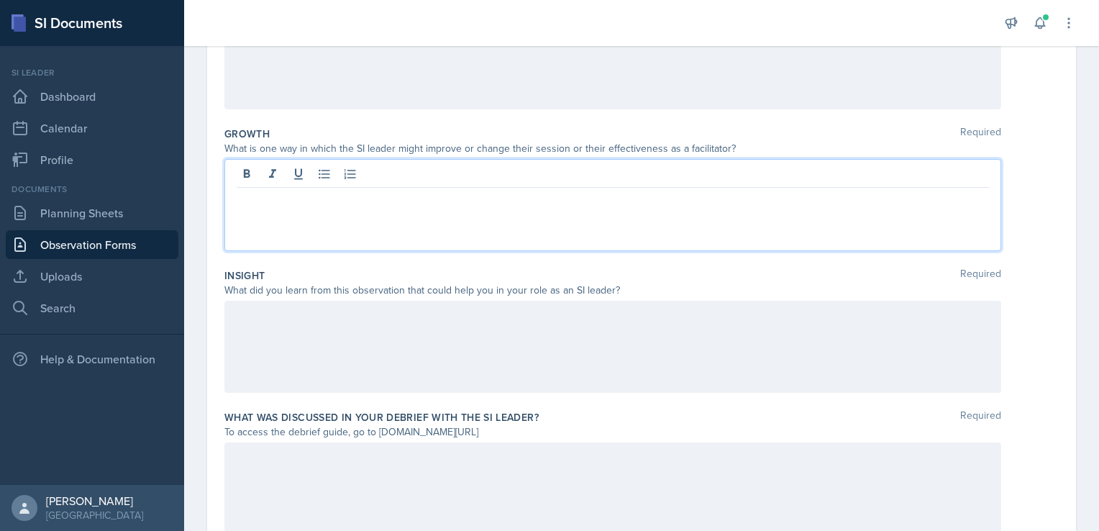
scroll to position [383, 0]
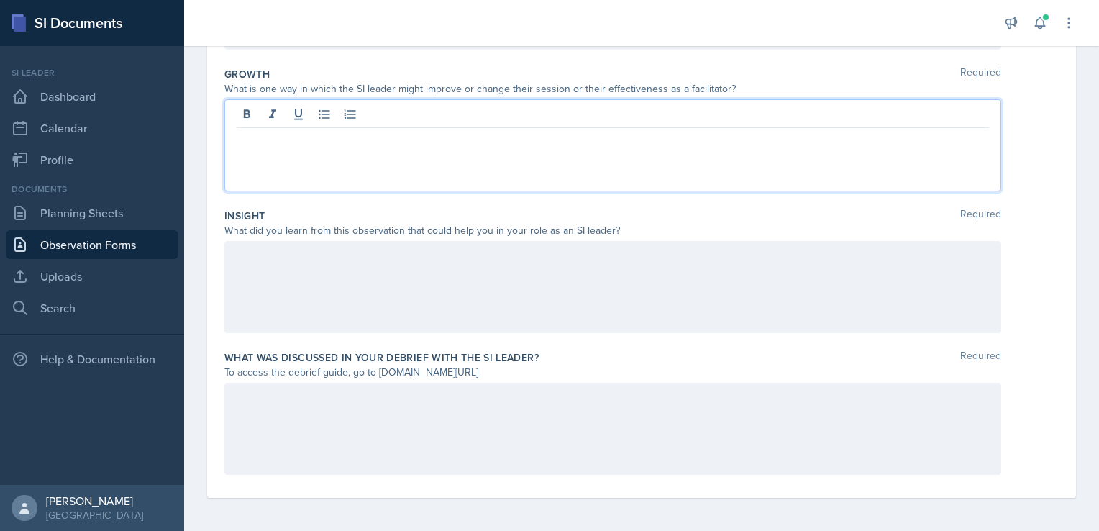
click at [449, 303] on div at bounding box center [612, 287] width 777 height 92
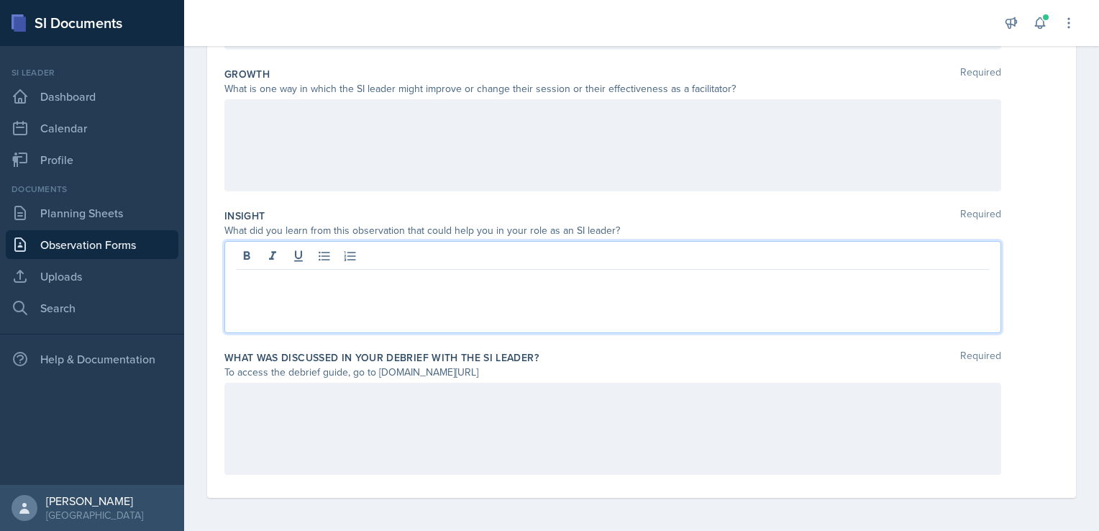
click at [268, 391] on div at bounding box center [612, 429] width 777 height 92
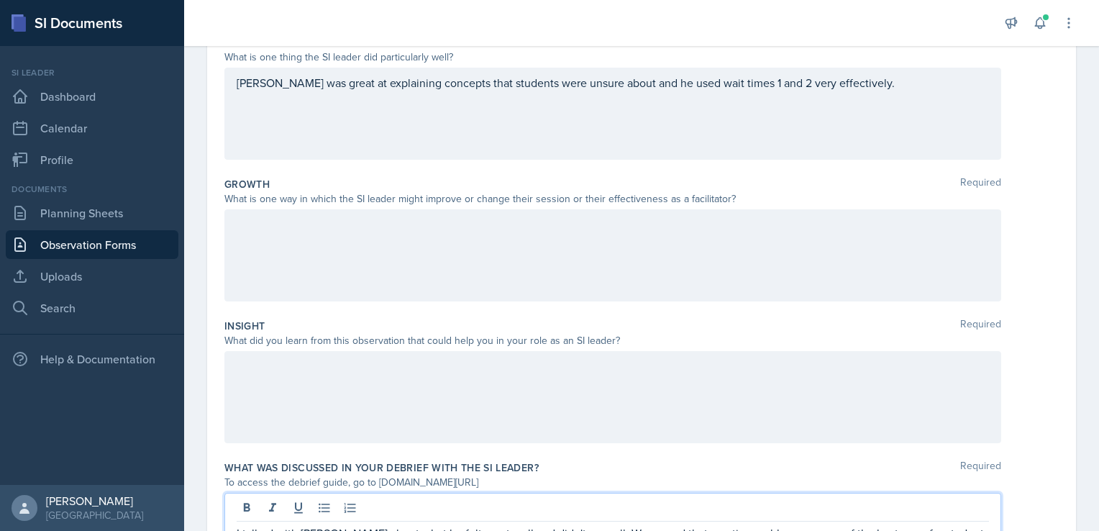
scroll to position [270, 0]
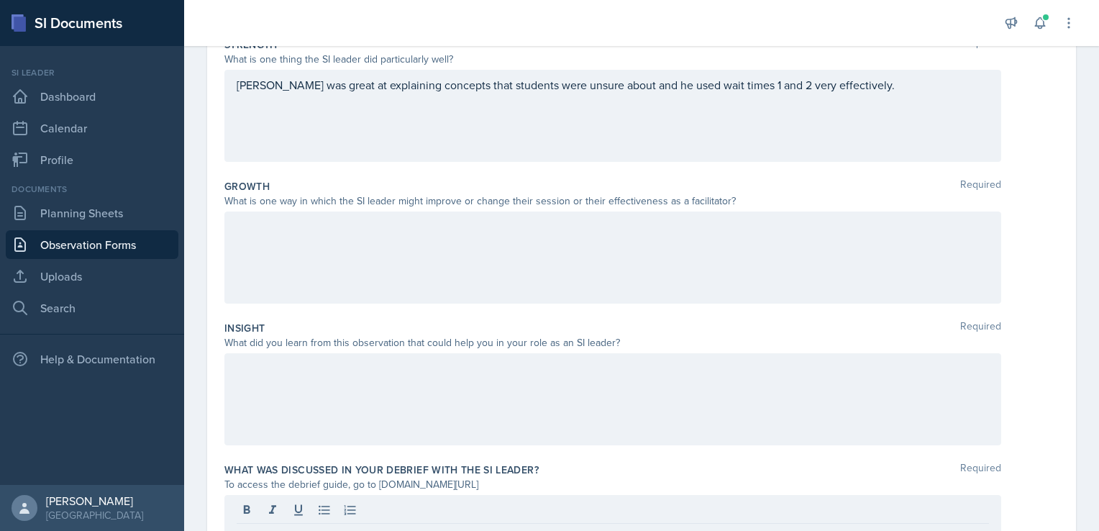
click at [295, 254] on div at bounding box center [612, 257] width 777 height 92
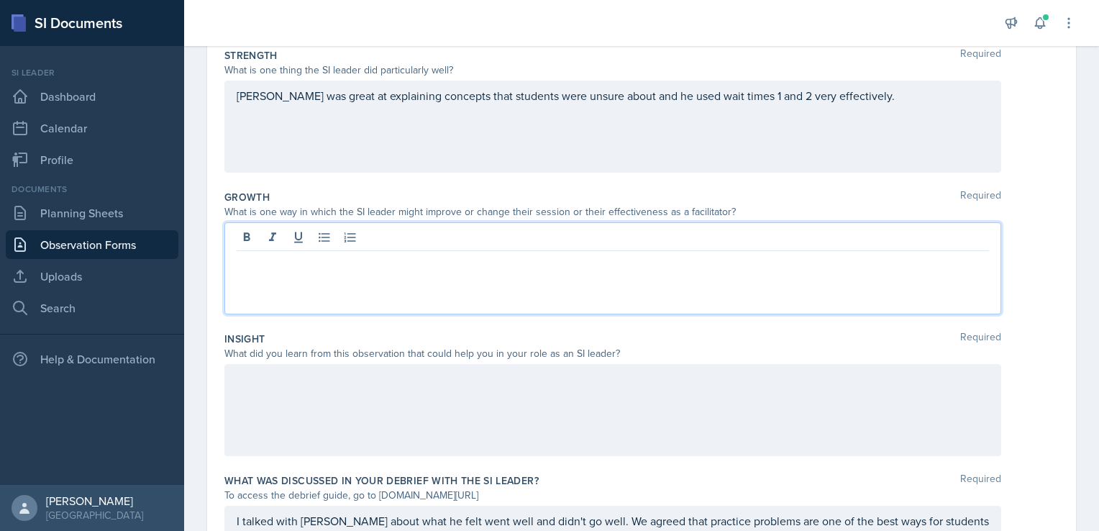
scroll to position [255, 0]
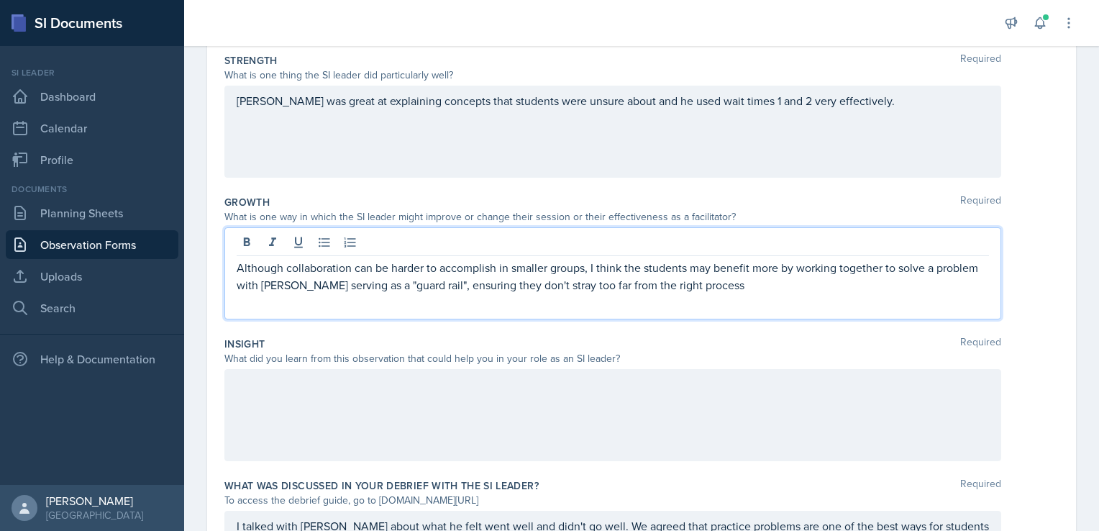
click at [767, 284] on p "Although collaboration can be harder to accomplish in smaller groups, I think t…" at bounding box center [613, 276] width 752 height 35
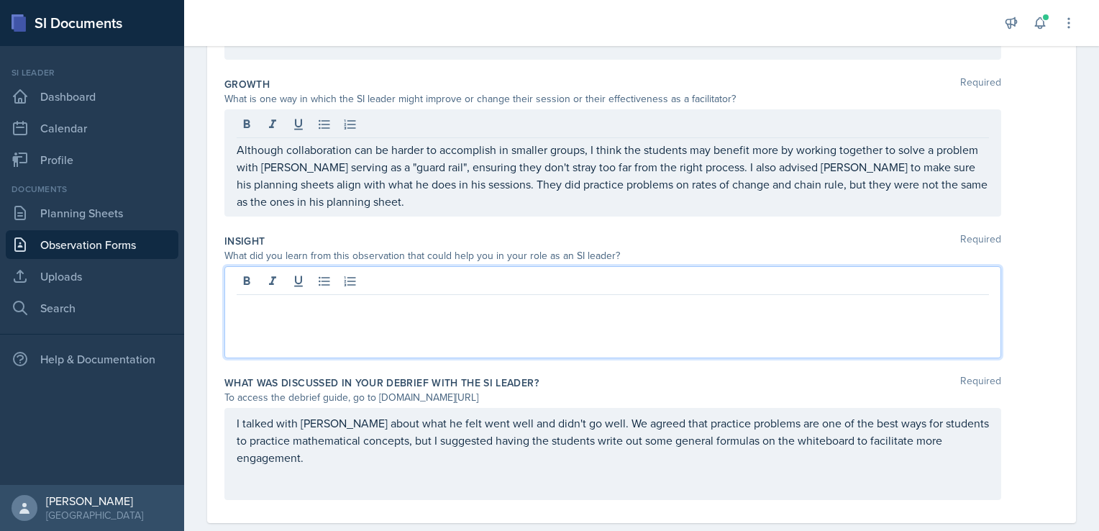
click at [685, 298] on p at bounding box center [613, 306] width 752 height 17
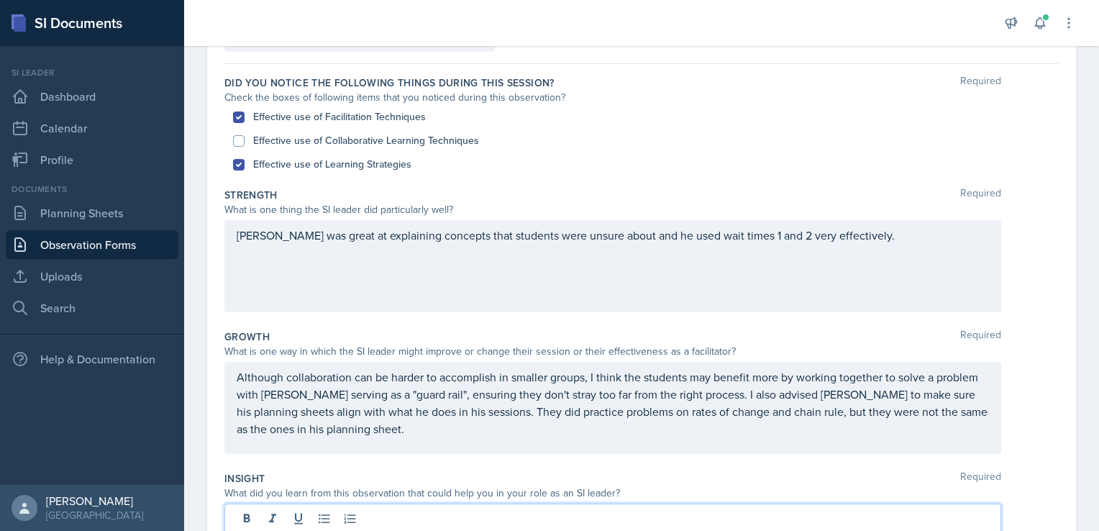
scroll to position [118, 0]
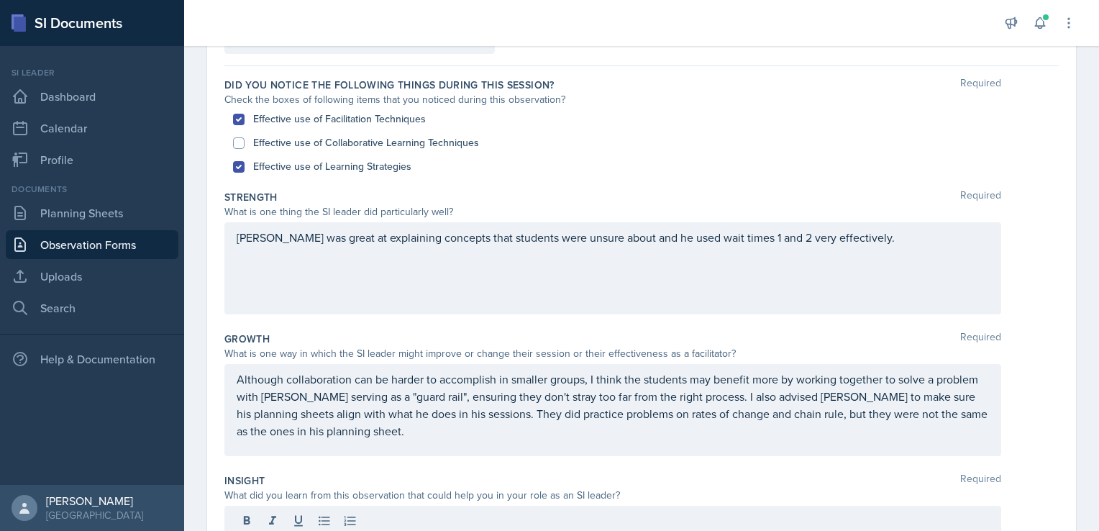
click at [840, 226] on div "William was great at explaining concepts that students were unsure about and he…" at bounding box center [612, 268] width 777 height 92
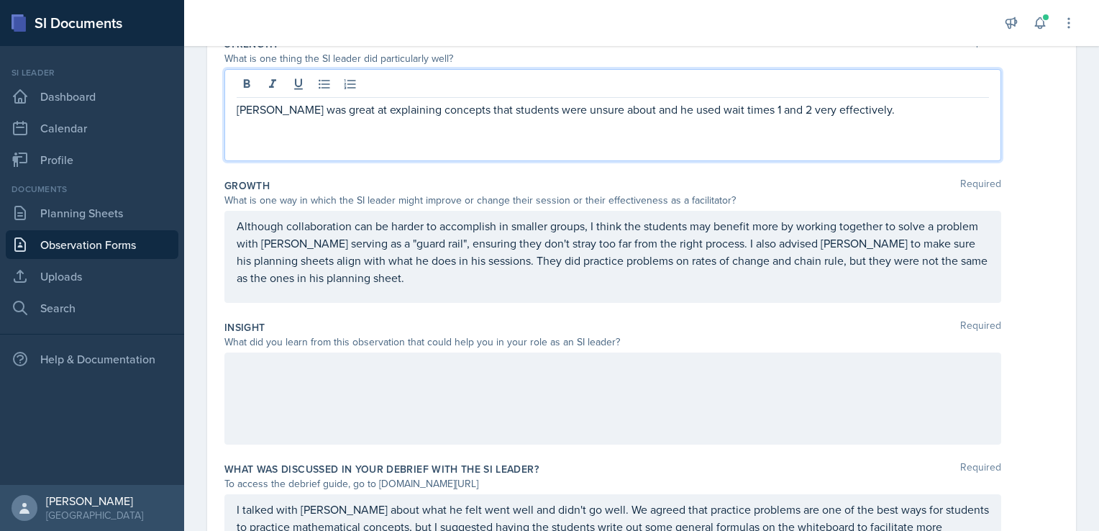
scroll to position [383, 0]
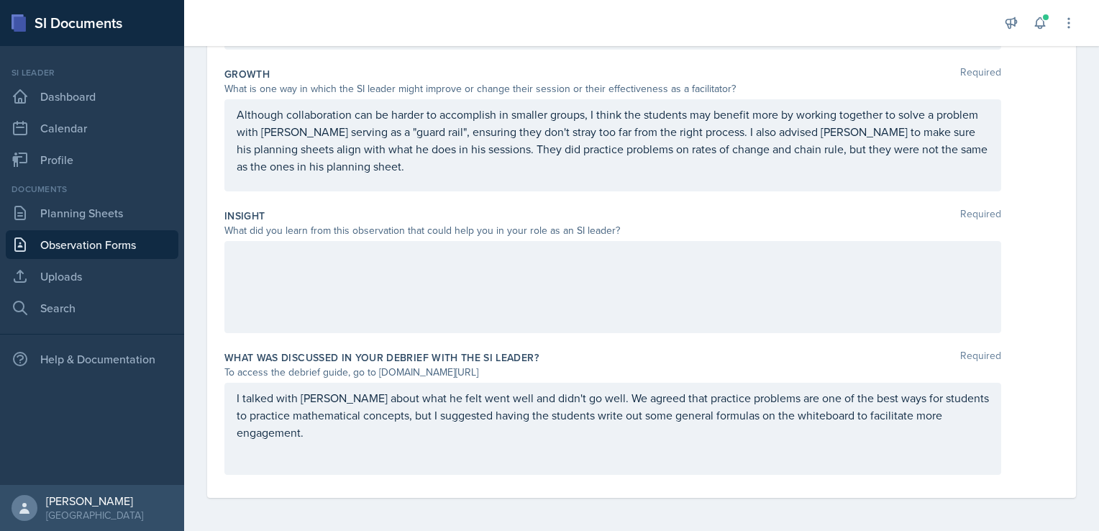
click at [725, 268] on div at bounding box center [612, 287] width 777 height 92
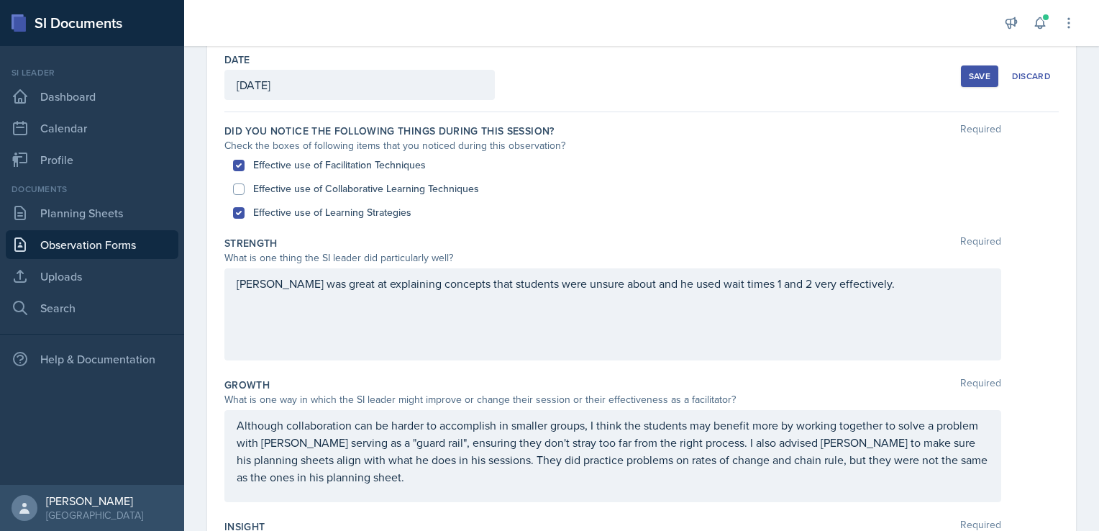
click at [899, 296] on div "William was great at explaining concepts that students were unsure about and he…" at bounding box center [612, 314] width 777 height 92
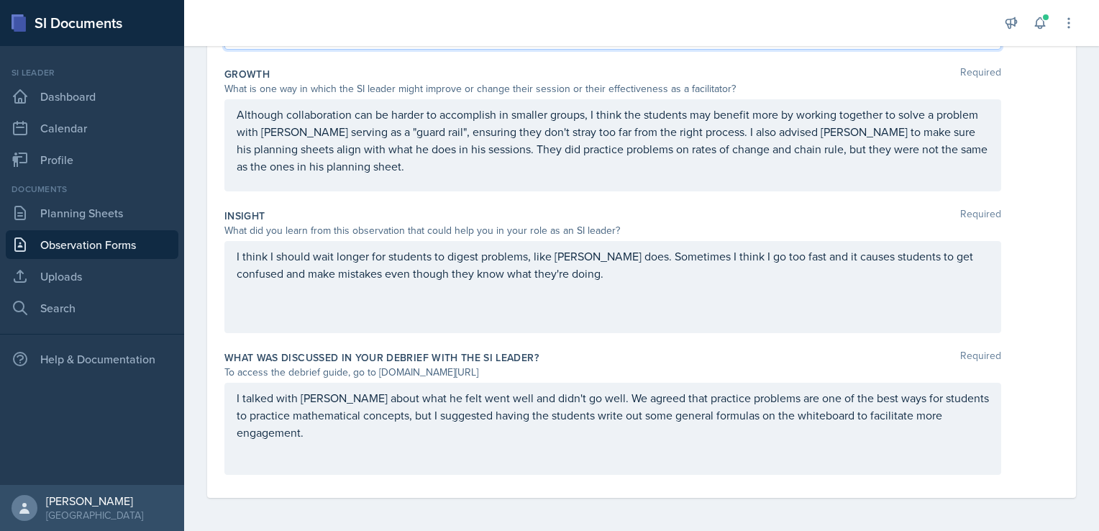
click at [631, 447] on div "I talked with William about what he felt went well and didn't go well. We agree…" at bounding box center [612, 429] width 777 height 92
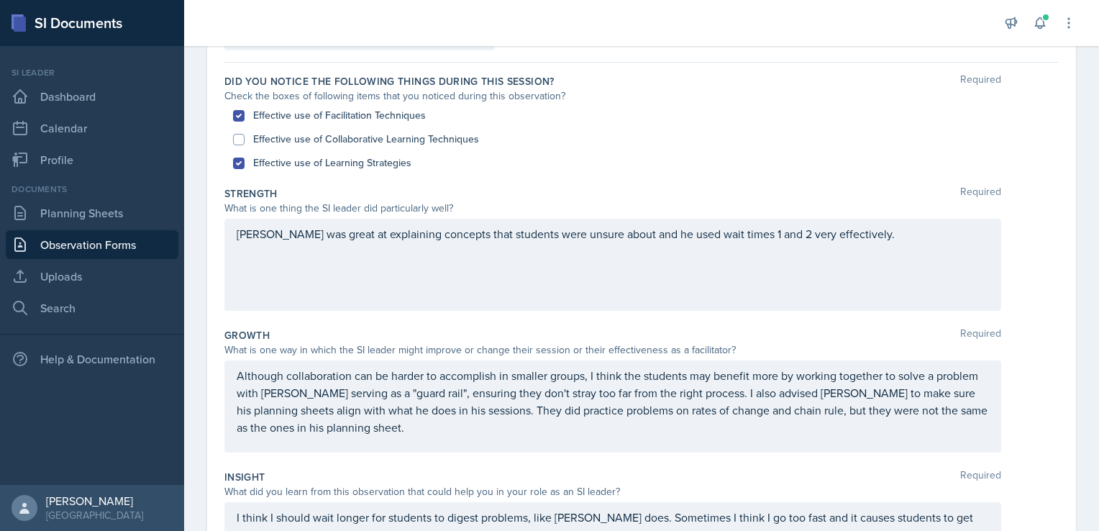
scroll to position [0, 0]
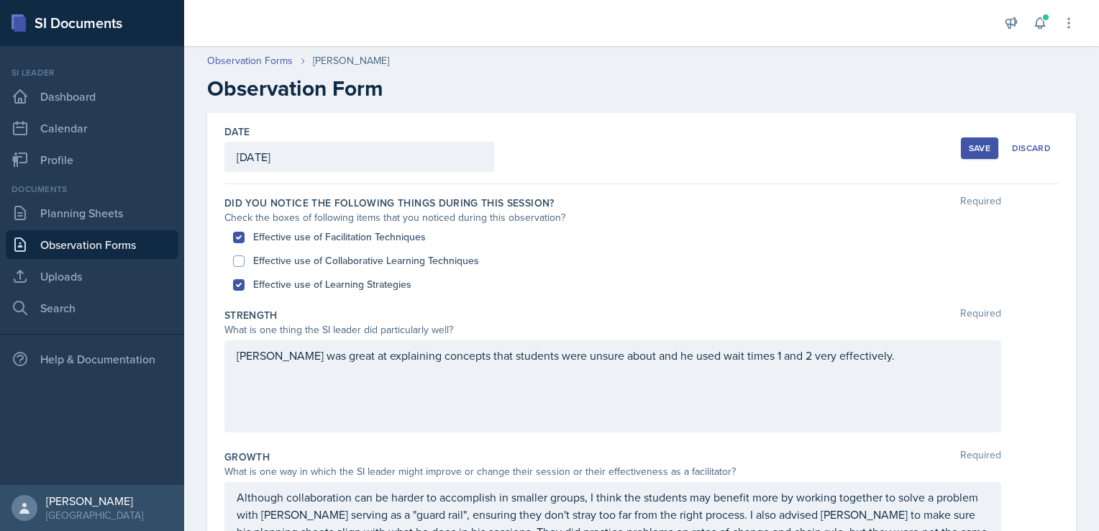
click at [969, 147] on div "Save" at bounding box center [980, 148] width 22 height 12
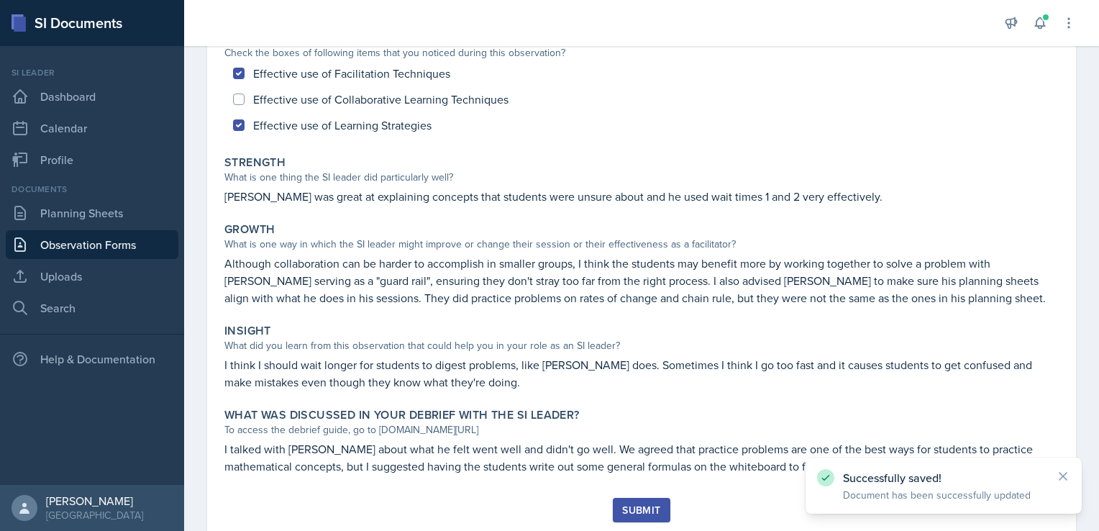
scroll to position [198, 0]
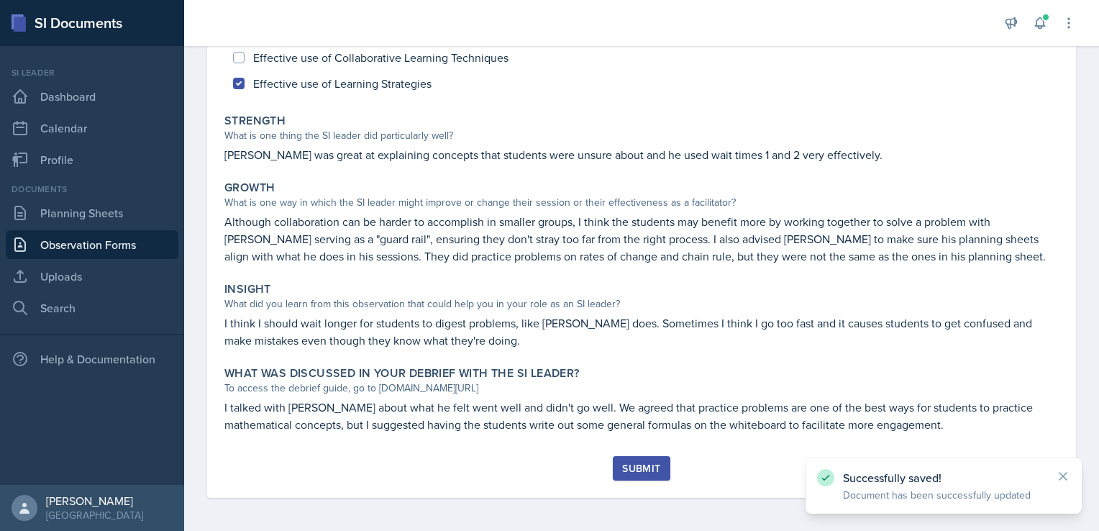
click at [644, 465] on div "Submit" at bounding box center [641, 468] width 38 height 12
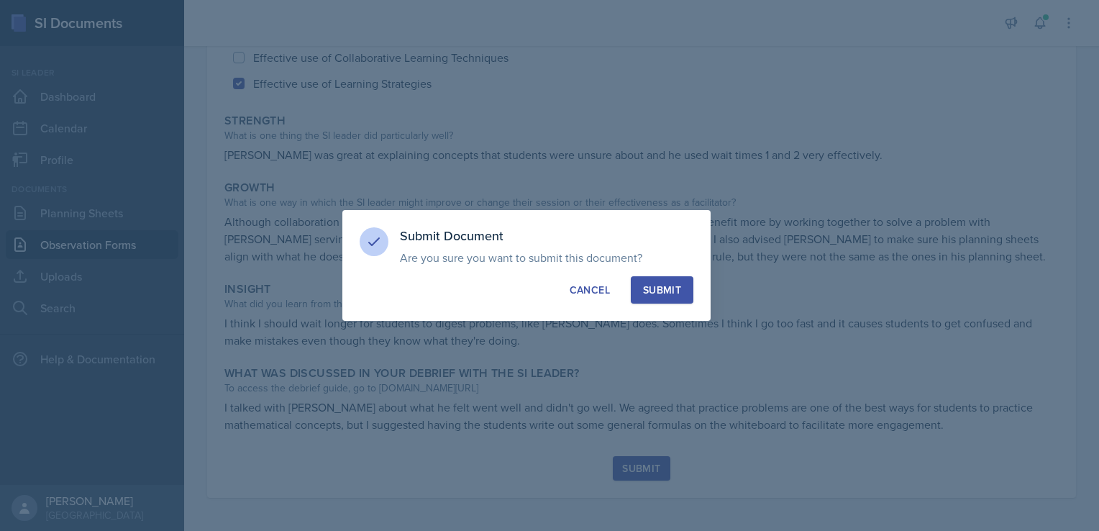
click at [665, 283] on div "Submit" at bounding box center [662, 290] width 38 height 14
